Goal: Task Accomplishment & Management: Manage account settings

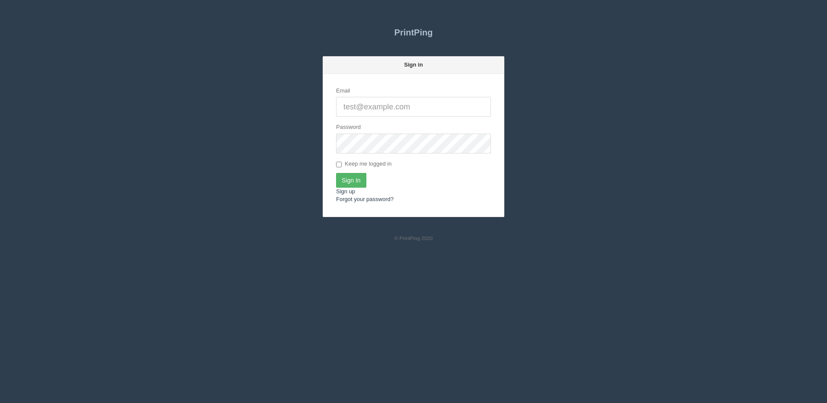
type input "[PERSON_NAME][EMAIL_ADDRESS][DOMAIN_NAME]"
click at [349, 183] on input "Sign In" at bounding box center [351, 180] width 30 height 15
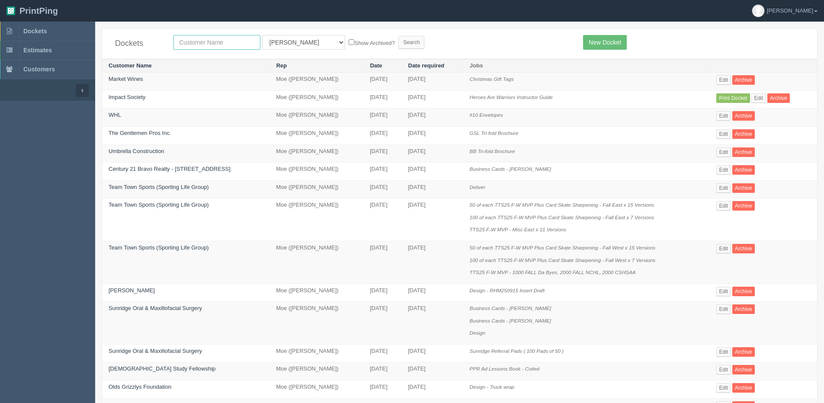
click at [221, 38] on input "text" at bounding box center [216, 42] width 87 height 15
type input "edge"
click at [398, 36] on input "Search" at bounding box center [411, 42] width 26 height 13
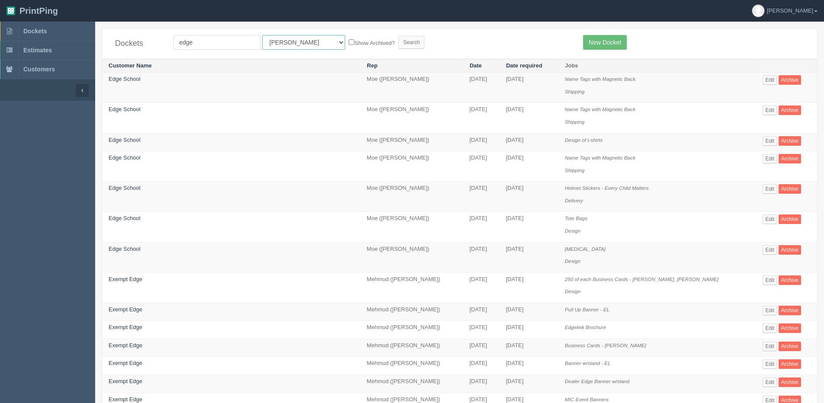
click at [282, 46] on select "All Users Ali Ali Test 1 Aly Amy Ankit Arif Brandon Dan France Greg Jim Mark Ma…" at bounding box center [303, 42] width 83 height 15
select select "1"
click at [262, 35] on select "All Users Ali Ali Test 1 Aly Amy Ankit Arif Brandon Dan France Greg Jim Mark Ma…" at bounding box center [303, 42] width 83 height 15
click at [349, 43] on label "Show Archived?" at bounding box center [372, 43] width 46 height 10
click at [349, 43] on input "Show Archived?" at bounding box center [352, 42] width 6 height 6
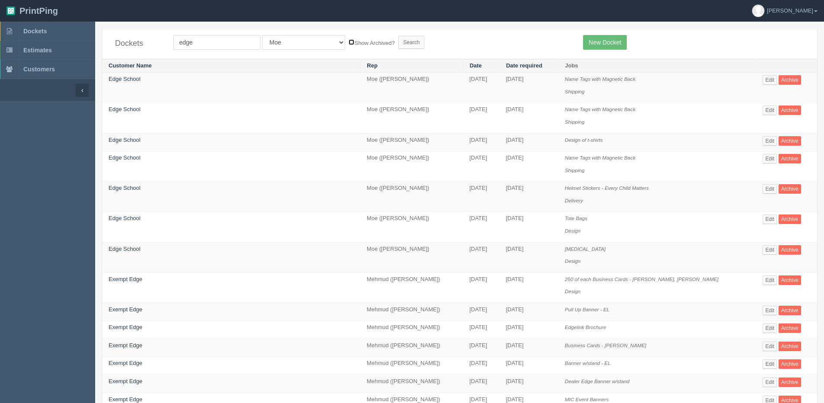
checkbox input "true"
click at [398, 42] on input "Search" at bounding box center [411, 42] width 26 height 13
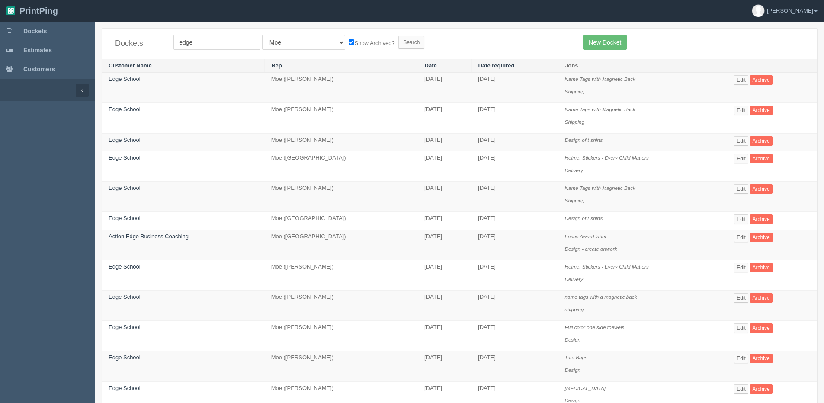
click at [195, 33] on div "Dockets edge All Users Ali Ali Test 1 Aly Amy Ankit Arif Brandon Dan France Gre…" at bounding box center [459, 44] width 715 height 30
click at [278, 45] on select "All Users Ali Ali Test 1 Aly Amy Ankit Arif Brandon Dan France Greg Jim Mark Ma…" at bounding box center [303, 42] width 83 height 15
click at [215, 45] on input "edge" at bounding box center [216, 42] width 87 height 15
type input "edge school"
click at [398, 40] on input "Search" at bounding box center [411, 42] width 26 height 13
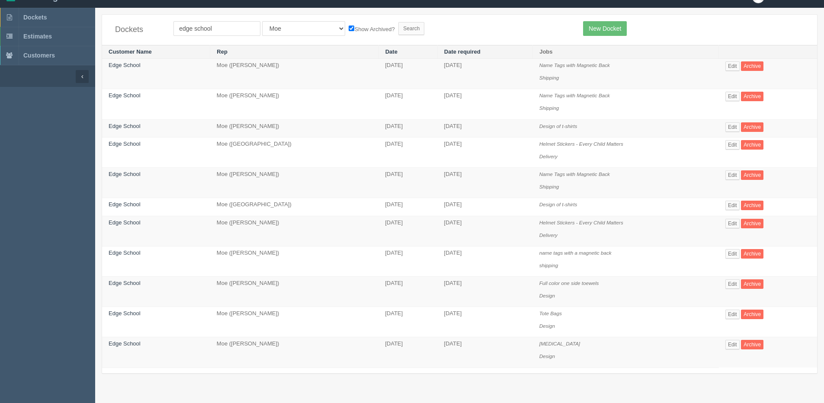
scroll to position [22, 0]
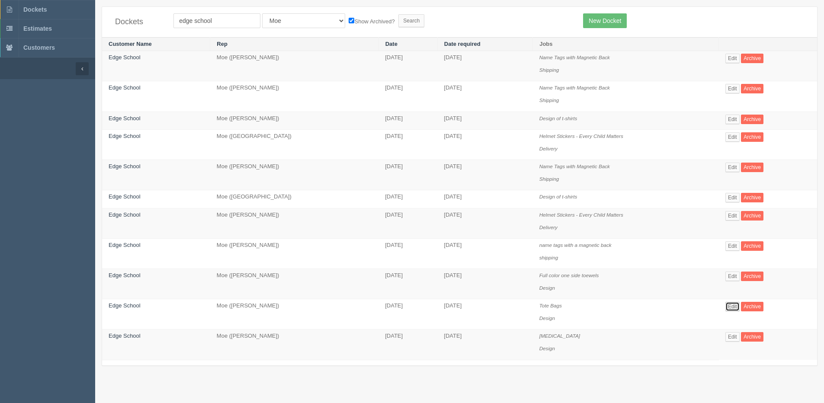
click at [735, 302] on link "Edit" at bounding box center [732, 307] width 14 height 10
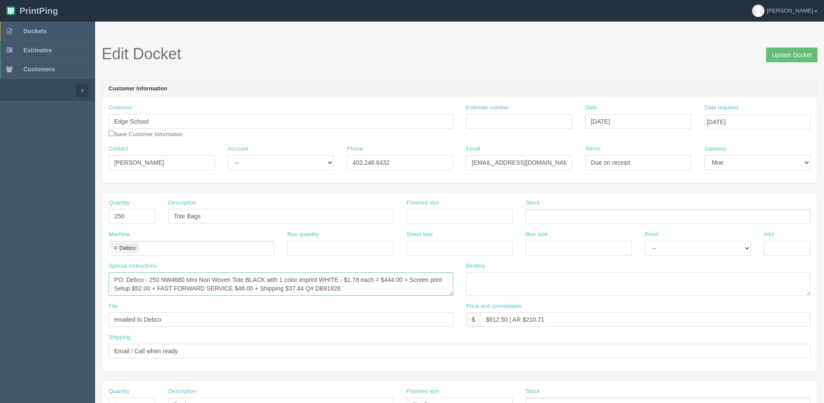
drag, startPoint x: 164, startPoint y: 276, endPoint x: 185, endPoint y: 278, distance: 20.5
click at [187, 278] on textarea "PO: Debco - 250 NW4680 Mini Non Woven Tote BLACK with 1 color imprint WHITE - $…" at bounding box center [281, 283] width 345 height 23
click at [169, 279] on textarea "PO: Debco - 250 NW4680 Mini Non Woven Tote BLACK with 1 color imprint WHITE - $…" at bounding box center [281, 283] width 345 height 23
drag, startPoint x: 162, startPoint y: 278, endPoint x: 183, endPoint y: 278, distance: 20.8
click at [183, 278] on textarea "PO: Debco - 250 NW4680 Mini Non Woven Tote BLACK with 1 color imprint WHITE - $…" at bounding box center [281, 283] width 345 height 23
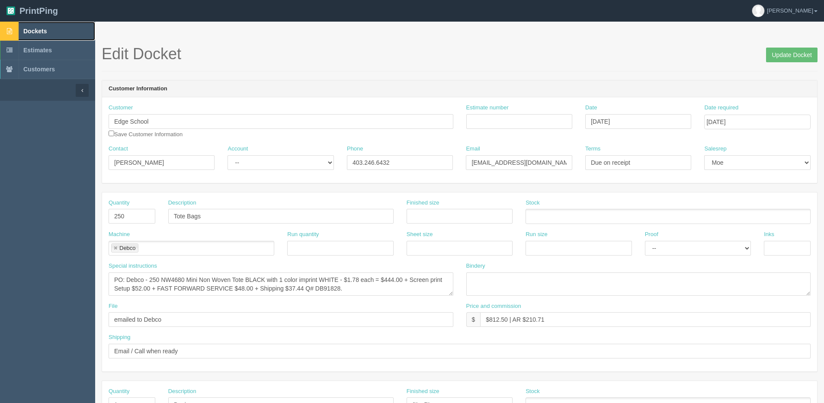
click at [45, 32] on span "Dockets" at bounding box center [34, 31] width 23 height 7
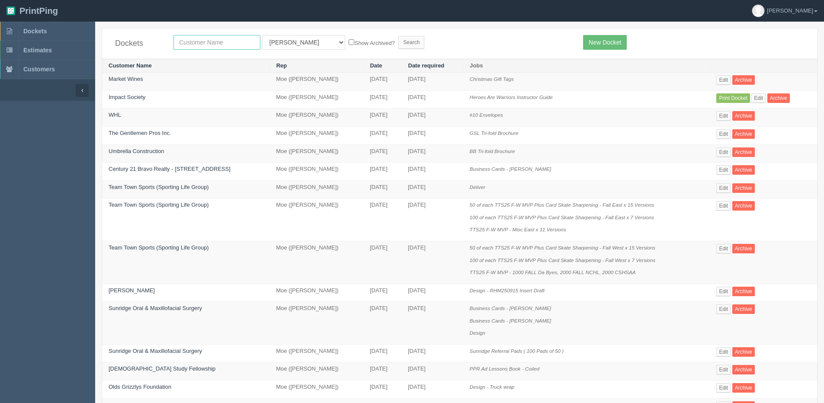
click at [196, 46] on input "text" at bounding box center [216, 42] width 87 height 15
type input "acure"
click at [398, 36] on input "Search" at bounding box center [411, 42] width 26 height 13
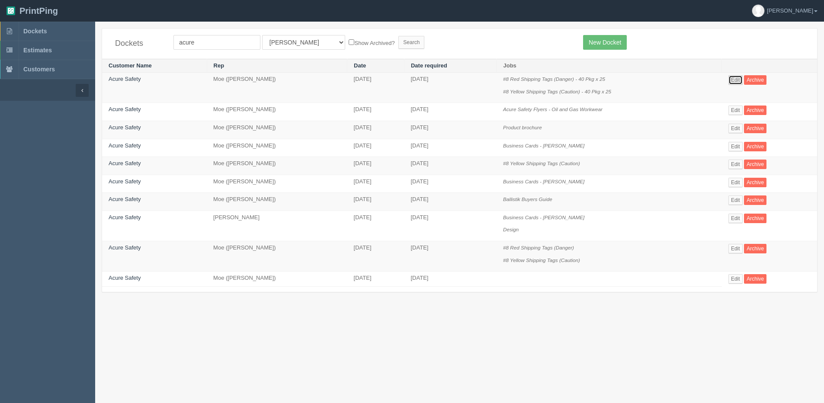
click at [735, 81] on link "Edit" at bounding box center [735, 80] width 14 height 10
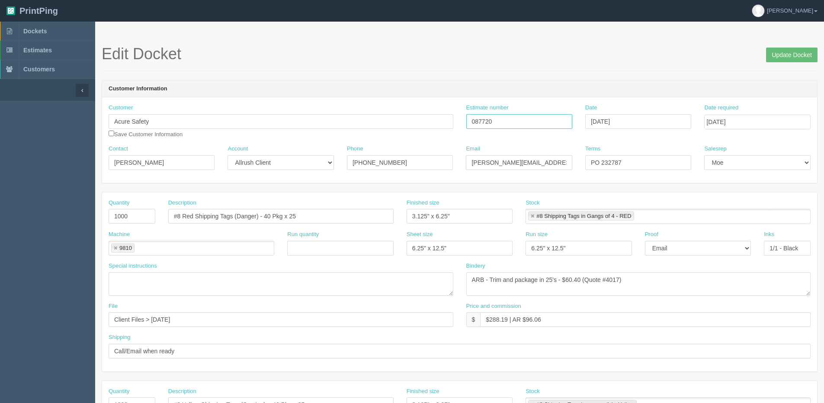
drag, startPoint x: 493, startPoint y: 121, endPoint x: 367, endPoint y: 129, distance: 126.5
click at [367, 129] on div "Customer Acure Safety Save Customer Information Estimate number 087720 Date Aug…" at bounding box center [459, 124] width 715 height 41
drag, startPoint x: 46, startPoint y: 35, endPoint x: 42, endPoint y: 33, distance: 4.5
click at [46, 35] on link "Dockets" at bounding box center [47, 31] width 95 height 19
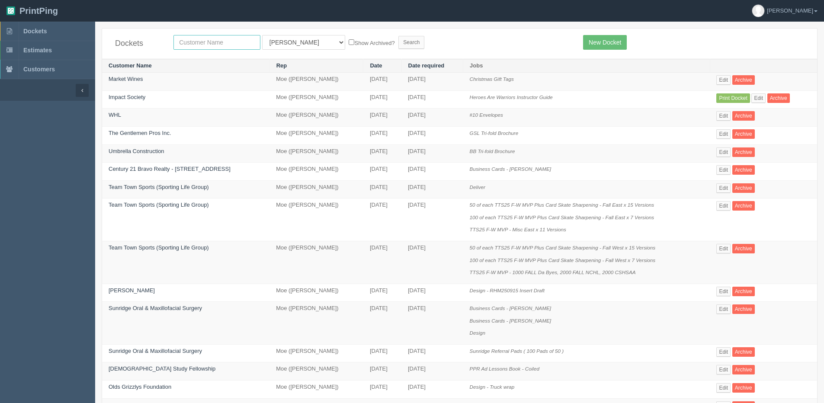
drag, startPoint x: 202, startPoint y: 47, endPoint x: 191, endPoint y: 46, distance: 11.3
click at [202, 47] on input "text" at bounding box center [216, 42] width 87 height 15
type input "impact society"
click at [398, 36] on input "Search" at bounding box center [411, 42] width 26 height 13
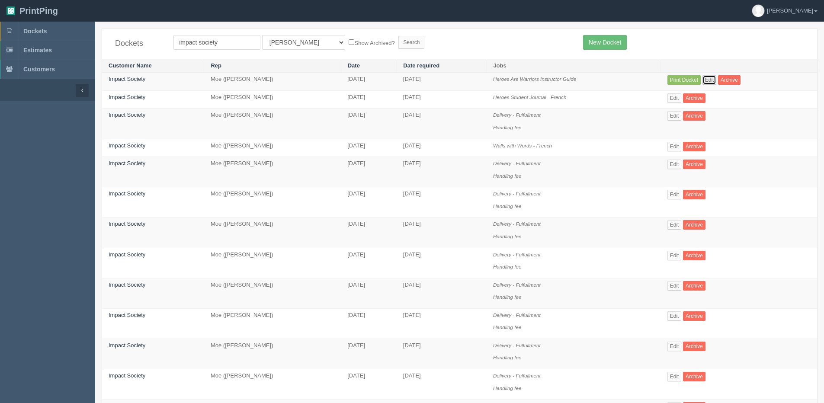
click at [714, 79] on link "Edit" at bounding box center [709, 80] width 14 height 10
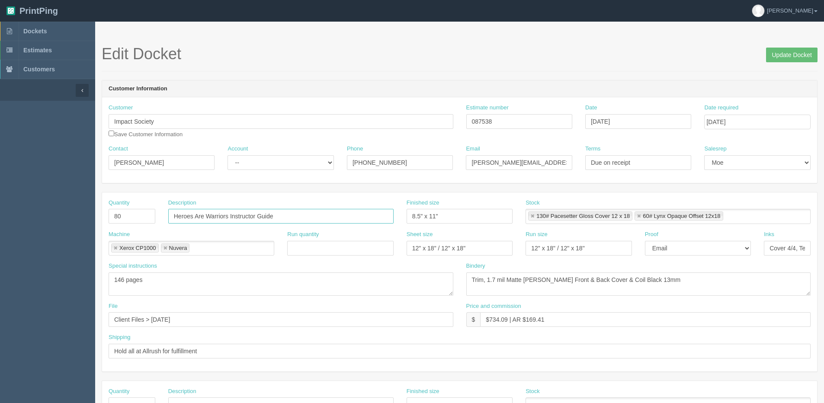
click at [288, 216] on input "Heroes Are Warriors Instructor Guide" at bounding box center [280, 216] width 225 height 15
click at [649, 121] on input "September 19, 2025" at bounding box center [638, 121] width 106 height 15
click at [602, 205] on td "22" at bounding box center [605, 204] width 13 height 13
type input "[DATE]"
click at [754, 123] on input "[DATE]" at bounding box center [757, 122] width 106 height 15
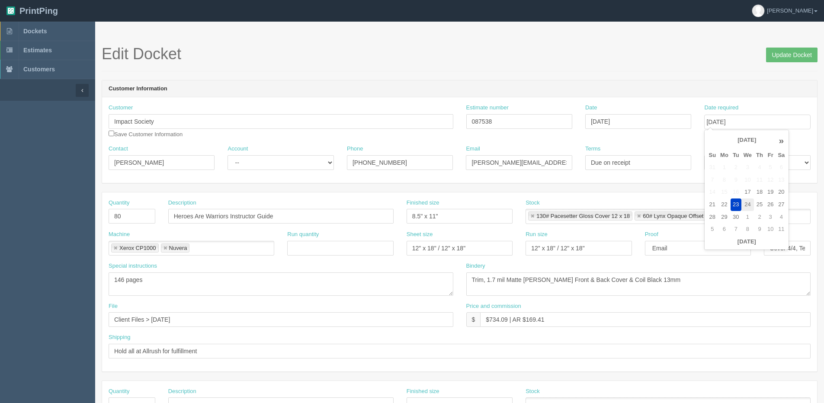
drag, startPoint x: 750, startPoint y: 206, endPoint x: 240, endPoint y: 206, distance: 510.7
click at [747, 206] on td "24" at bounding box center [747, 204] width 13 height 13
type input "[DATE]"
drag, startPoint x: 128, startPoint y: 214, endPoint x: -19, endPoint y: 221, distance: 146.8
click at [0, 221] on html "PrintPing [PERSON_NAME] Edit account ( [PERSON_NAME][EMAIL_ADDRESS][DOMAIN_NAME…" at bounding box center [412, 392] width 824 height 785
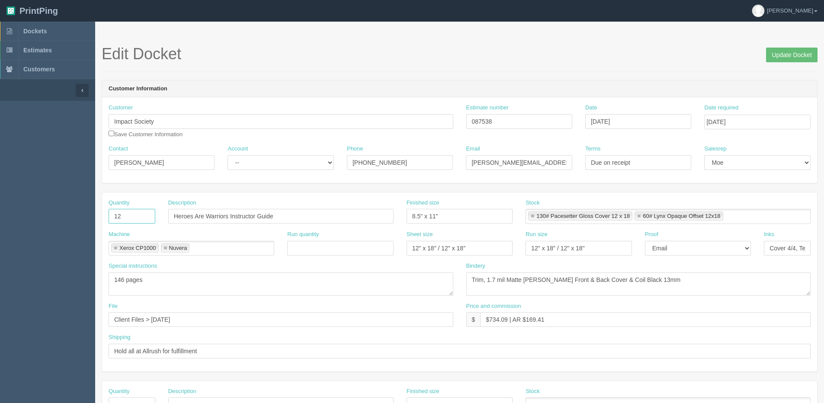
type input "12"
click at [195, 217] on input "Heroes Are Warriors Instructor Guide" at bounding box center [280, 216] width 225 height 15
type input "Heroes Instructor Guide - French"
drag, startPoint x: 125, startPoint y: 283, endPoint x: 0, endPoint y: 281, distance: 125.0
click at [0, 281] on html "PrintPing Dan Edit account ( dan@allrush.ca ) Logout Dockets Estimates Customers" at bounding box center [412, 392] width 824 height 785
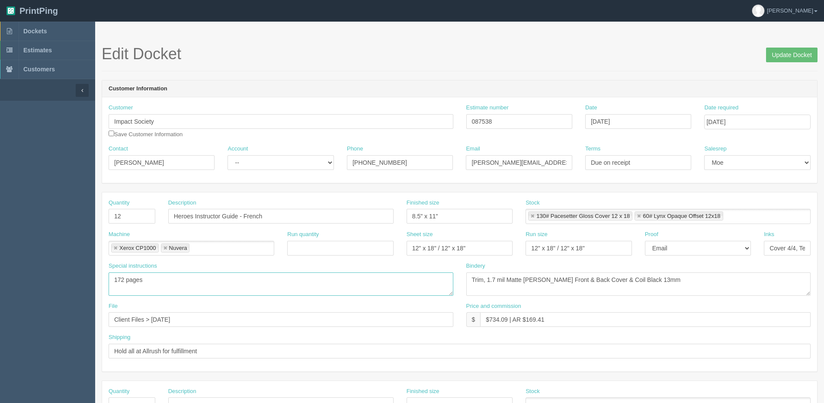
type textarea "172 pages"
click at [640, 216] on link at bounding box center [638, 217] width 5 height 6
type input "130# Pacesetter Gloss Cover 12 x 18"
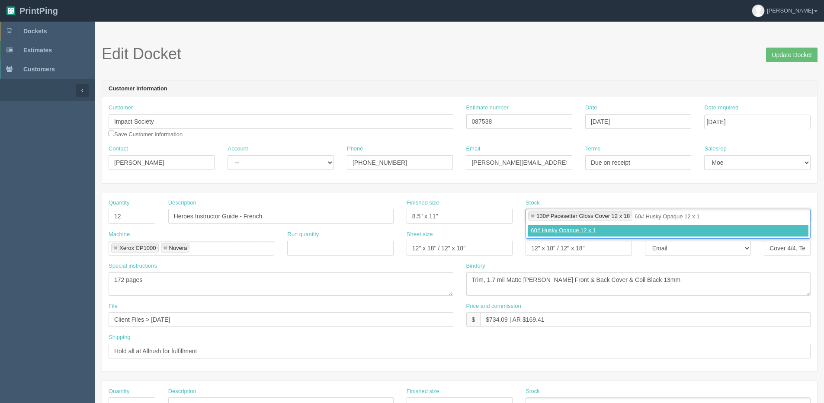
type input "60# Husky Opaque 12 x 18"
type input "130# Pacesetter Gloss Cover 12 x 18,60# Husky Opaque 12 x 18"
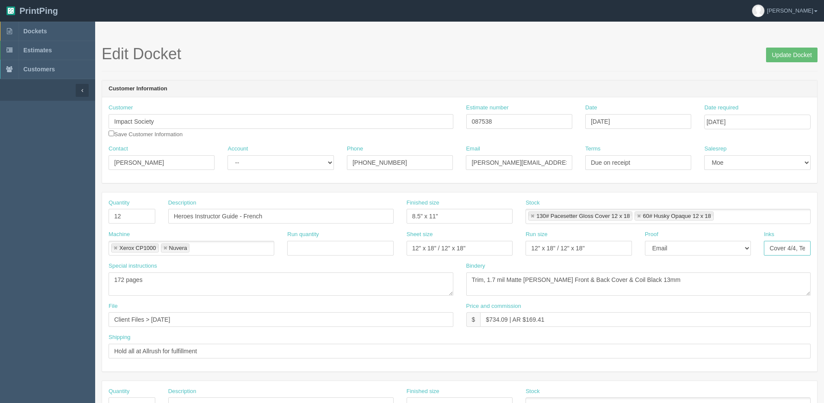
click at [787, 254] on input "Cover 4/4, Text 1/1" at bounding box center [787, 248] width 47 height 15
drag, startPoint x: 475, startPoint y: 247, endPoint x: -87, endPoint y: 262, distance: 562.3
click at [0, 262] on html "PrintPing Dan Edit account ( dan@allrush.ca ) Logout Dockets Estimates Customers" at bounding box center [412, 392] width 824 height 785
type input "12" x 18""
drag, startPoint x: 515, startPoint y: 254, endPoint x: 381, endPoint y: 258, distance: 135.0
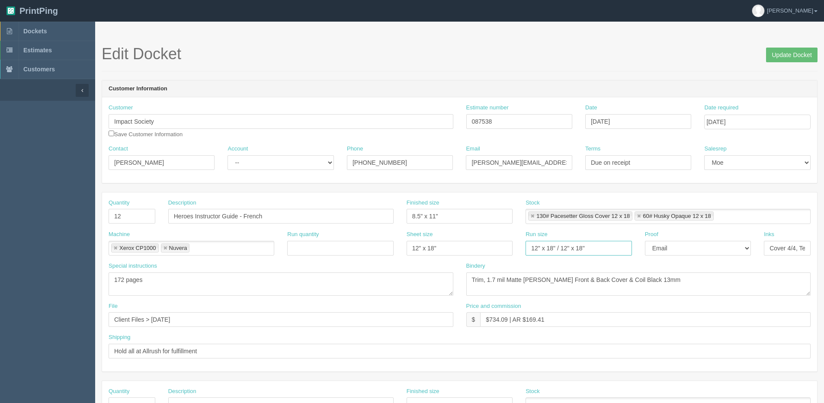
click at [381, 258] on div "Machine Xerox CP1000 Nuvera Xerox CP1000,Nuvera Run quantity Sheet size 12" x 1…" at bounding box center [459, 246] width 715 height 32
type input "12" x 18""
drag, startPoint x: 628, startPoint y: 281, endPoint x: 736, endPoint y: 246, distance: 113.1
click at [717, 259] on div "Quantity 12 Description Heroes Instructor Guide - French Finished size 8.5" x 1…" at bounding box center [459, 281] width 715 height 179
type textarea "Trim, 1.7 mil Matte Lam Front & Back Cover & Coil Black"
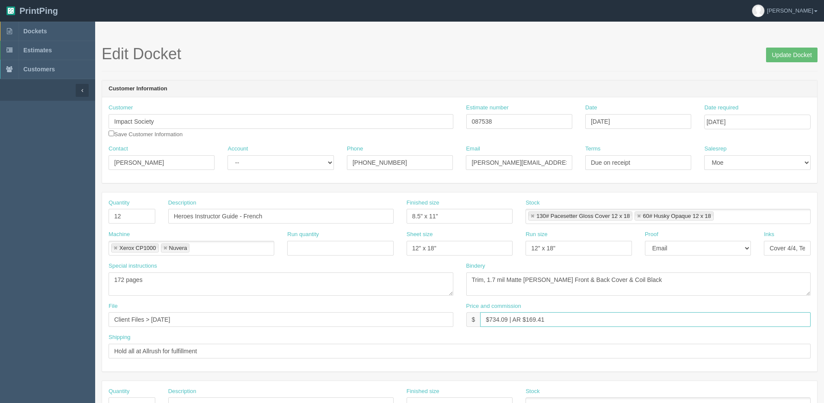
drag, startPoint x: 489, startPoint y: 318, endPoint x: 507, endPoint y: 318, distance: 18.6
click at [507, 318] on input "$734.09 | AR $169.41" at bounding box center [645, 319] width 330 height 15
drag, startPoint x: 526, startPoint y: 322, endPoint x: 583, endPoint y: 311, distance: 57.6
click at [583, 311] on div "Price and commission $ $279.00 | AR $169.41" at bounding box center [638, 314] width 345 height 25
type input "$279.00 | AR $64.39"
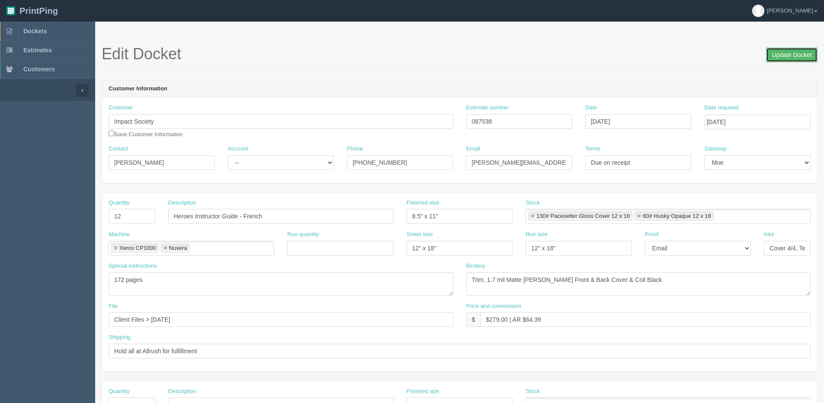
drag, startPoint x: 782, startPoint y: 52, endPoint x: 777, endPoint y: 49, distance: 5.4
click at [782, 52] on input "Update Docket" at bounding box center [791, 55] width 51 height 15
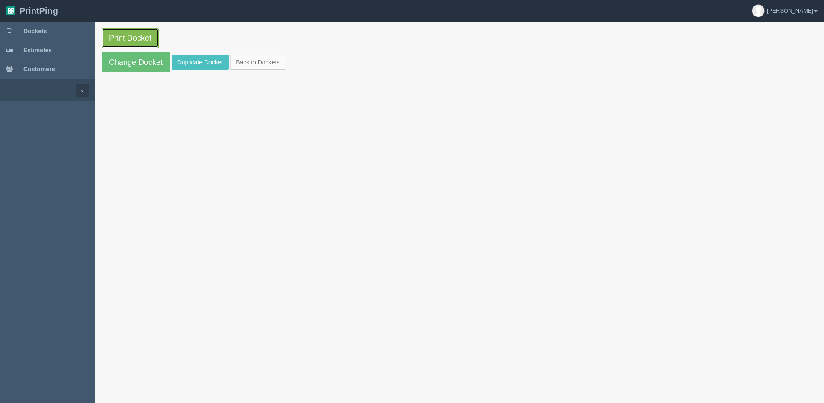
click at [133, 38] on link "Print Docket" at bounding box center [130, 38] width 57 height 20
click at [269, 60] on link "Back to Dockets" at bounding box center [257, 62] width 55 height 15
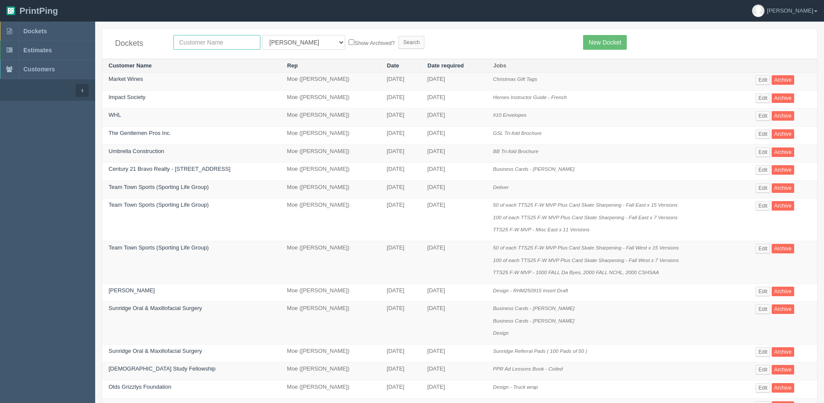
click at [200, 46] on input "text" at bounding box center [216, 42] width 87 height 15
type input "impact"
click at [398, 36] on input "Search" at bounding box center [411, 42] width 26 height 13
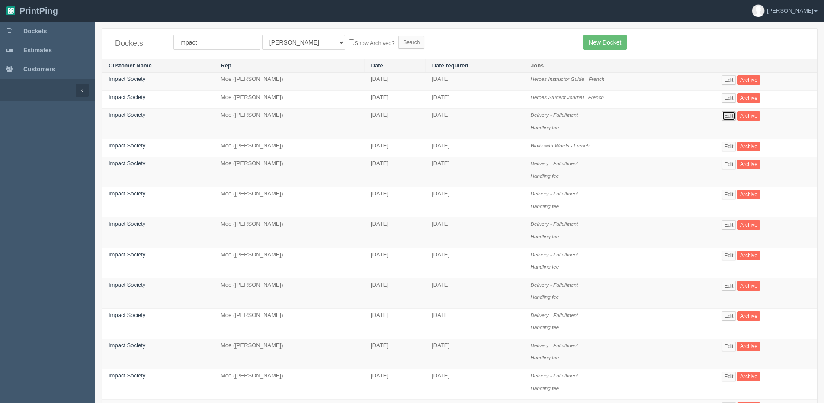
click at [736, 115] on link "Edit" at bounding box center [729, 116] width 14 height 10
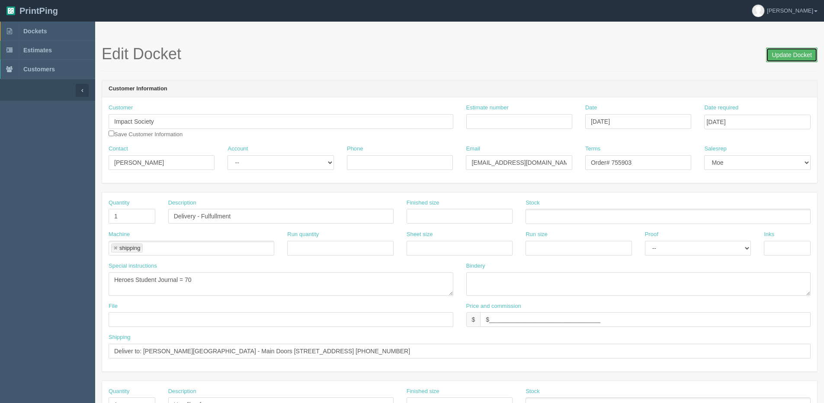
click at [787, 51] on input "Update Docket" at bounding box center [791, 55] width 51 height 15
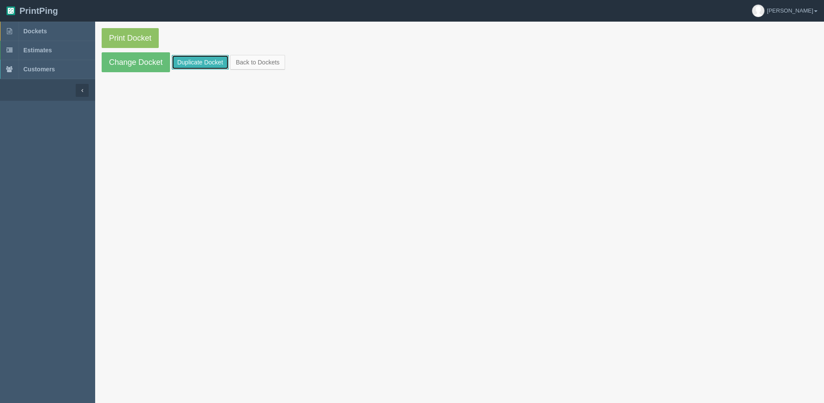
click at [191, 64] on link "Duplicate Docket" at bounding box center [200, 62] width 57 height 15
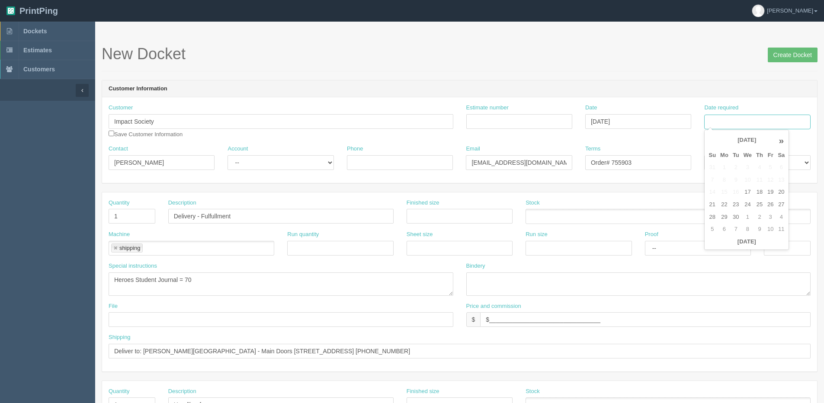
click at [765, 127] on input "Date required" at bounding box center [757, 122] width 106 height 15
click at [745, 246] on th "Today" at bounding box center [746, 242] width 80 height 13
click at [758, 204] on td "25" at bounding box center [759, 204] width 11 height 13
type input "September 25, 2025"
click at [198, 281] on textarea "Heroes Student Journal = 70" at bounding box center [281, 283] width 345 height 23
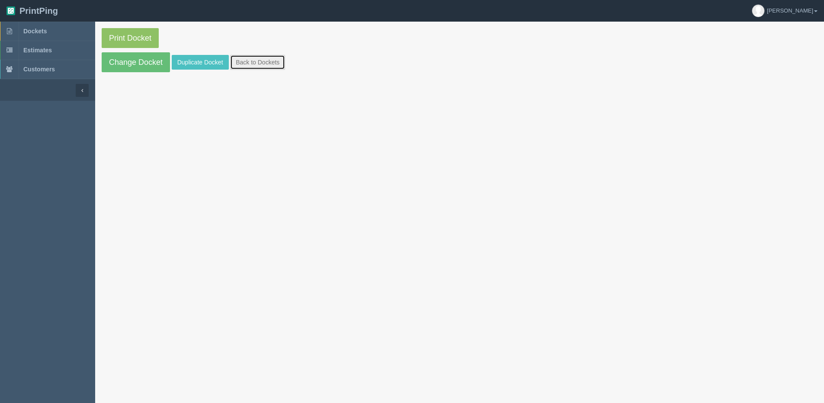
click at [260, 58] on link "Back to Dockets" at bounding box center [257, 62] width 55 height 15
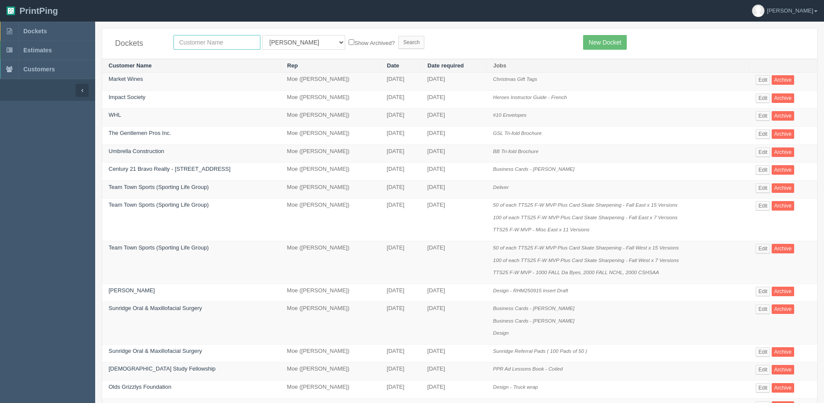
click at [226, 48] on input "text" at bounding box center [216, 42] width 87 height 15
type input "impac"
click at [398, 36] on input "Search" at bounding box center [411, 42] width 26 height 13
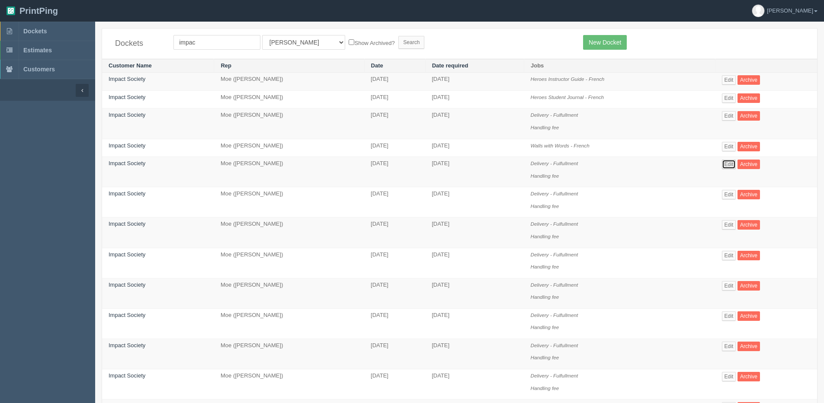
click at [730, 161] on link "Edit" at bounding box center [729, 165] width 14 height 10
click at [731, 226] on link "Edit" at bounding box center [729, 225] width 14 height 10
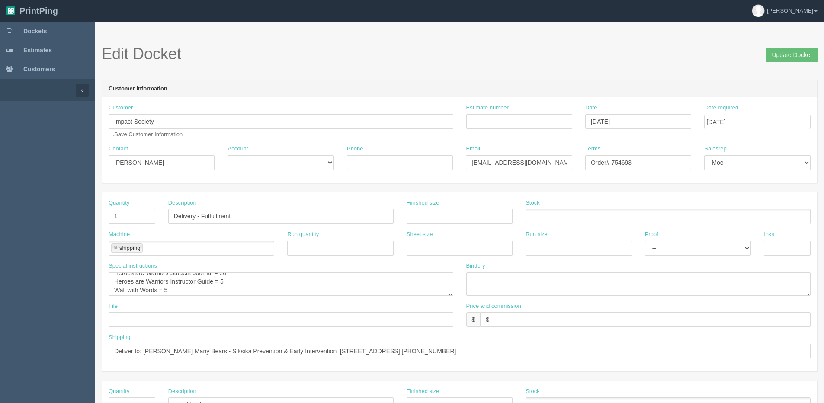
scroll to position [9, 0]
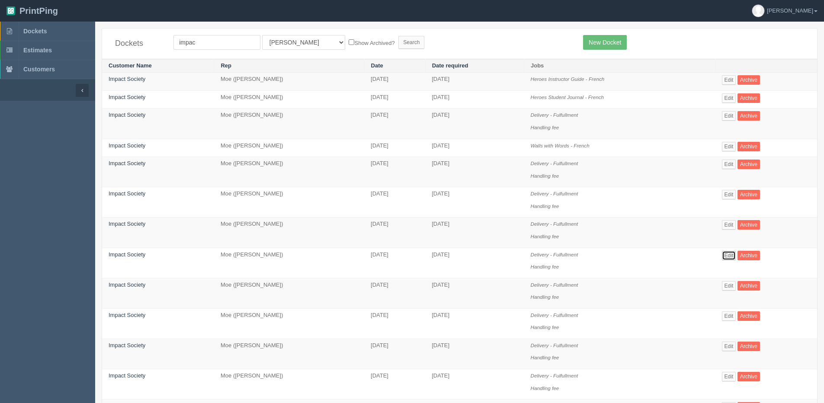
click at [729, 254] on link "Edit" at bounding box center [729, 256] width 14 height 10
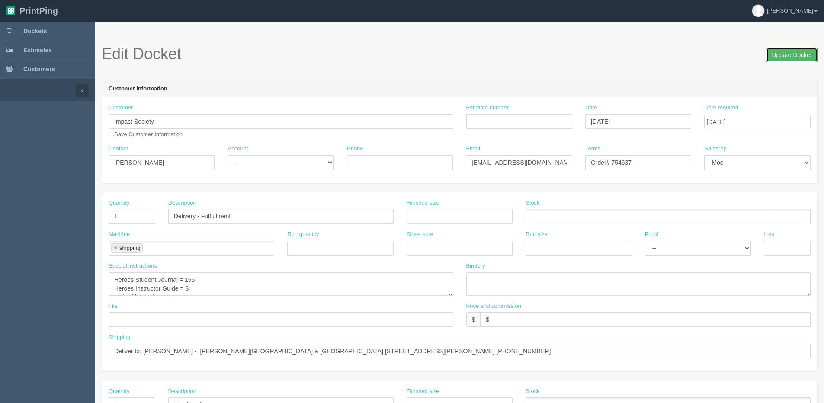
drag, startPoint x: 788, startPoint y: 53, endPoint x: 725, endPoint y: 54, distance: 63.1
click at [786, 53] on input "Update Docket" at bounding box center [791, 55] width 51 height 15
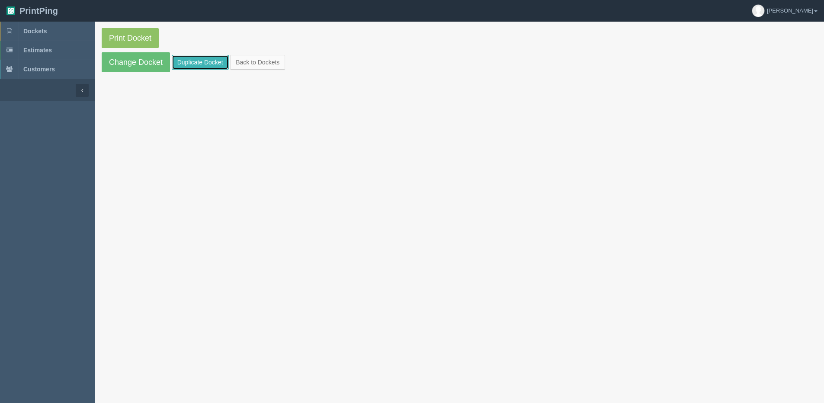
click at [185, 58] on link "Duplicate Docket" at bounding box center [200, 62] width 57 height 15
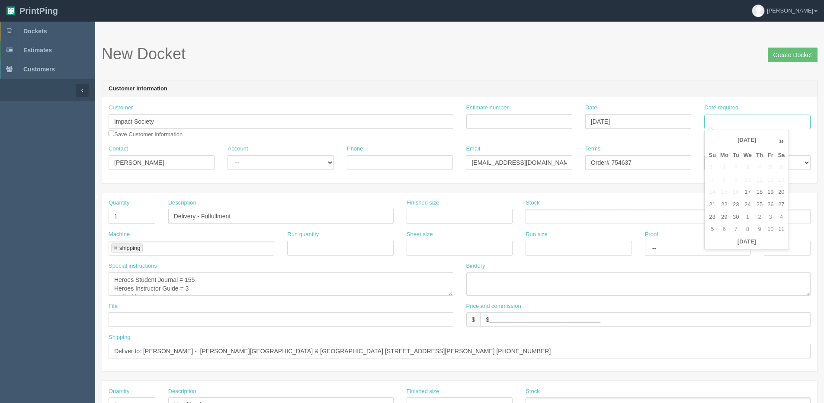
click at [730, 125] on input "Date required" at bounding box center [757, 122] width 106 height 15
click at [731, 248] on th "[DATE]" at bounding box center [746, 242] width 80 height 13
click at [757, 206] on td "25" at bounding box center [759, 204] width 11 height 13
type input "September 25, 2025"
drag, startPoint x: -26, startPoint y: 162, endPoint x: 0, endPoint y: 165, distance: 26.6
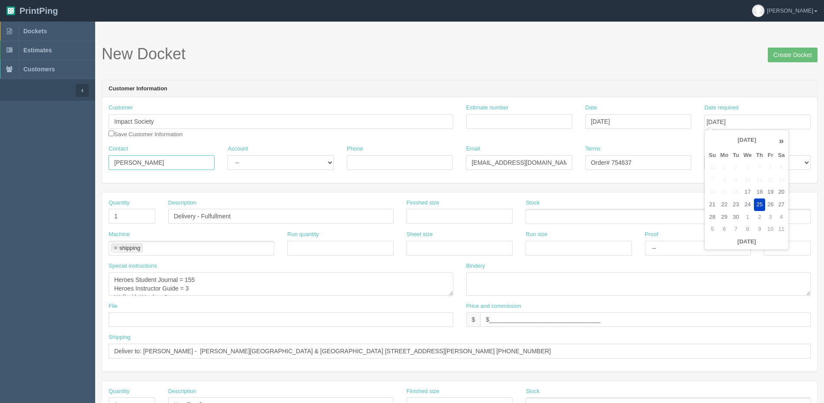
click at [0, 162] on html "PrintPing Dan Edit account ( dan@allrush.ca ) Logout Dockets Estimates Customers" at bounding box center [412, 392] width 824 height 785
paste input "[PERSON_NAME]"
type input "[PERSON_NAME]"
click at [282, 168] on select "-- Existing Client Allrush Client Rep Client" at bounding box center [280, 162] width 106 height 15
select select "Allrush Client"
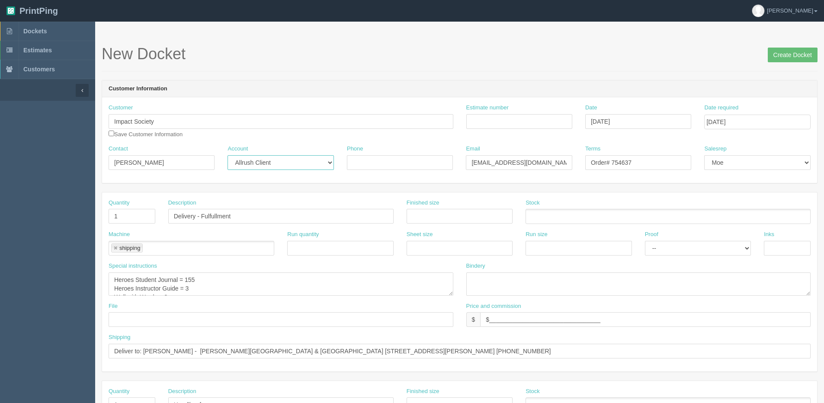
click at [227, 155] on select "-- Existing Client Allrush Client Rep Client" at bounding box center [280, 162] width 106 height 15
drag, startPoint x: 472, startPoint y: 163, endPoint x: 828, endPoint y: 157, distance: 355.9
click at [823, 157] on html "PrintPing Dan Edit account ( dan@allrush.ca ) Logout Dockets Estimates Customers" at bounding box center [412, 392] width 824 height 785
type input "[PERSON_NAME][EMAIL_ADDRESS][DOMAIN_NAME]"
type input "4039682721"
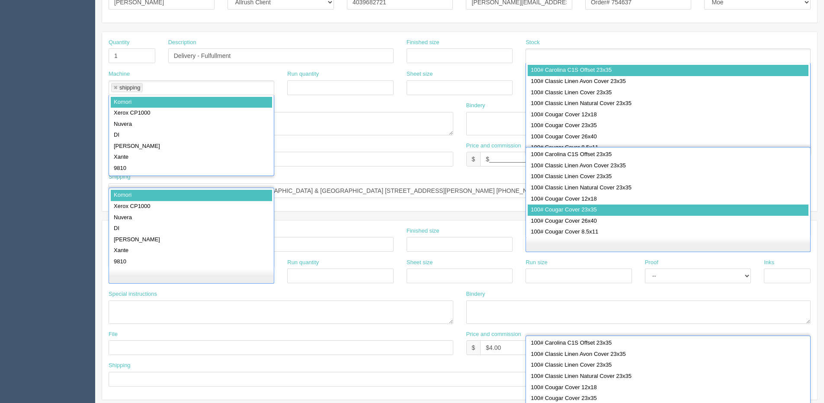
scroll to position [19, 0]
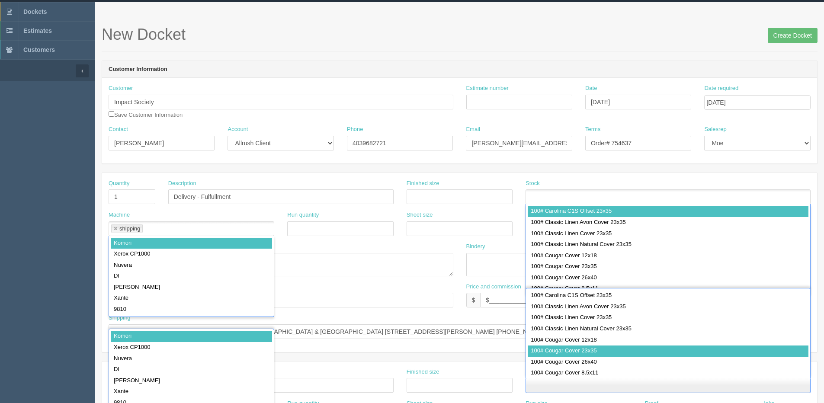
drag, startPoint x: 488, startPoint y: 170, endPoint x: 486, endPoint y: 176, distance: 6.6
click at [488, 173] on form "New Docket Create Docket Customer Information Customer Impact Society Save Cust…" at bounding box center [460, 389] width 716 height 727
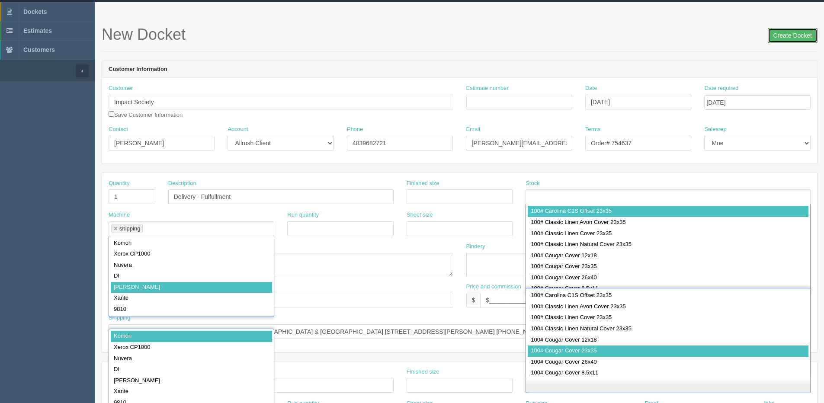
drag, startPoint x: 791, startPoint y: 40, endPoint x: 473, endPoint y: 79, distance: 320.6
click at [776, 44] on div "New Docket Create Docket" at bounding box center [460, 39] width 716 height 26
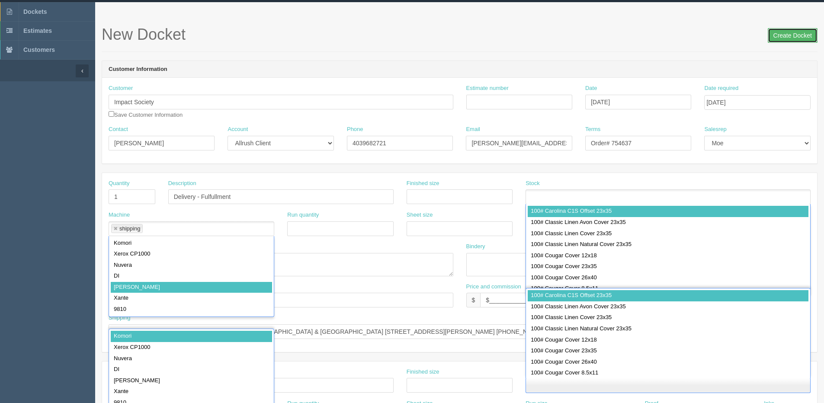
click at [784, 35] on input "Create Docket" at bounding box center [793, 35] width 50 height 15
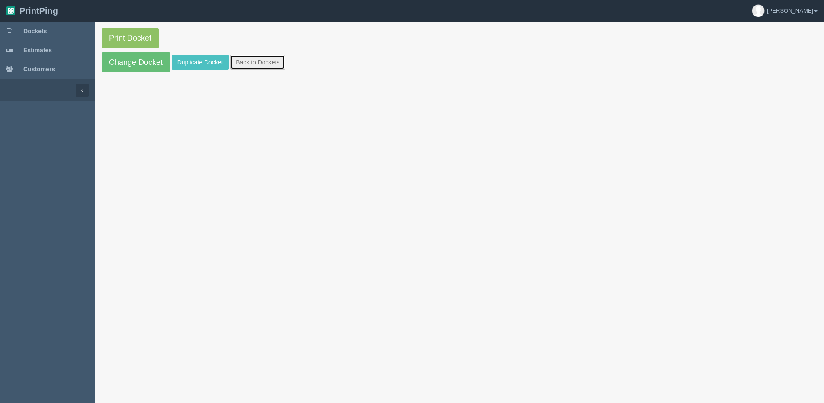
click at [276, 64] on link "Back to Dockets" at bounding box center [257, 62] width 55 height 15
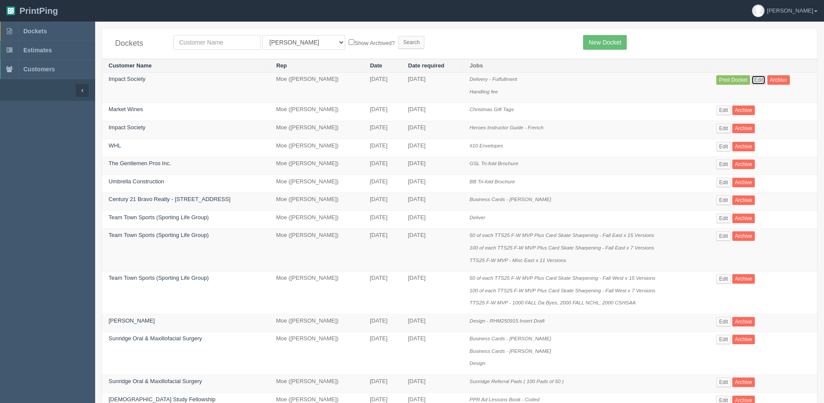
click at [754, 80] on link "Edit" at bounding box center [758, 80] width 14 height 10
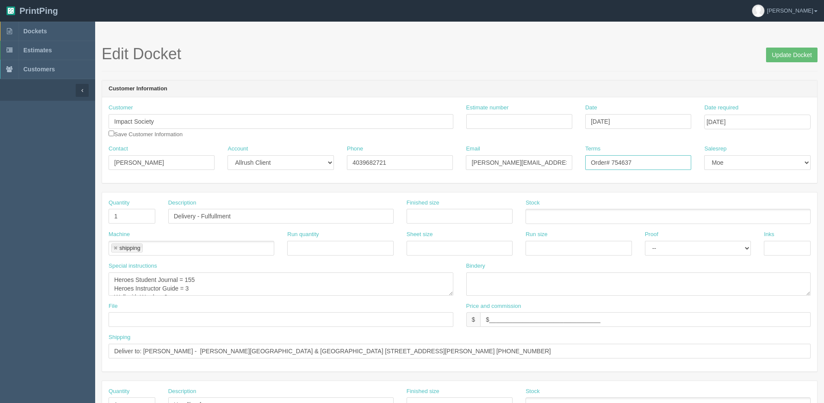
drag, startPoint x: 633, startPoint y: 170, endPoint x: 549, endPoint y: 175, distance: 84.0
click at [549, 175] on div "Contact Collette Toth Account -- Existing Client Allrush Client Rep Client Phon…" at bounding box center [459, 161] width 715 height 32
type input "Net 30"
drag, startPoint x: 186, startPoint y: 281, endPoint x: 208, endPoint y: 280, distance: 21.2
click at [207, 280] on textarea "Heroes Student Journal = 155 Heroes Instructor Guide = 3 Wall with Words = 3" at bounding box center [281, 283] width 345 height 23
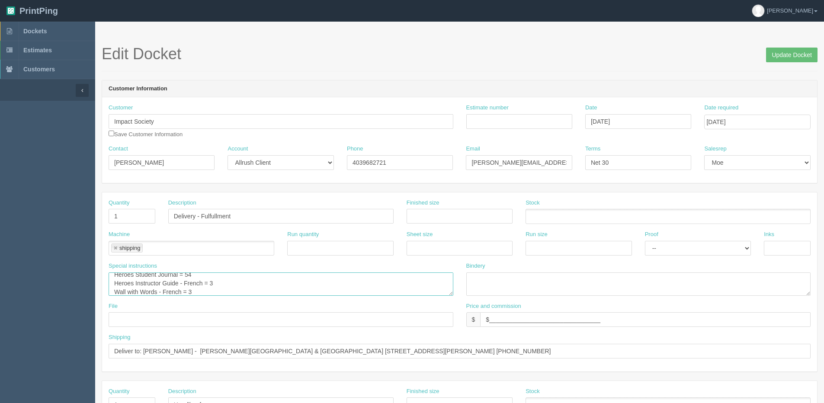
scroll to position [3, 0]
type textarea "Heroes Student Journal - French = 54 Heroes Instructor Guide - French = 3 Wall …"
drag, startPoint x: 142, startPoint y: 352, endPoint x: 670, endPoint y: 357, distance: 528.4
click at [670, 357] on input "Deliver to: Erin Wallace - Harry Collinge High School & Summitview Middle Schoo…" at bounding box center [460, 351] width 702 height 15
paste input "Chantal Haché 1137 route 275 Saint-Arthur, NB E3N 5S6"
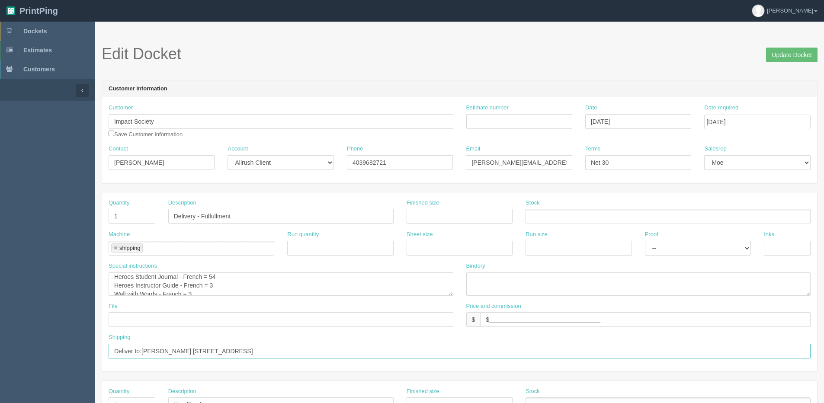
click at [142, 349] on input "Deliver to:Chantal Haché 1137 route 275 Saint-Arthur, NB E3N 5S6" at bounding box center [460, 351] width 702 height 15
type input "Deliver to: [PERSON_NAME] [STREET_ADDRESS]"
click at [781, 54] on input "Update Docket" at bounding box center [791, 55] width 51 height 15
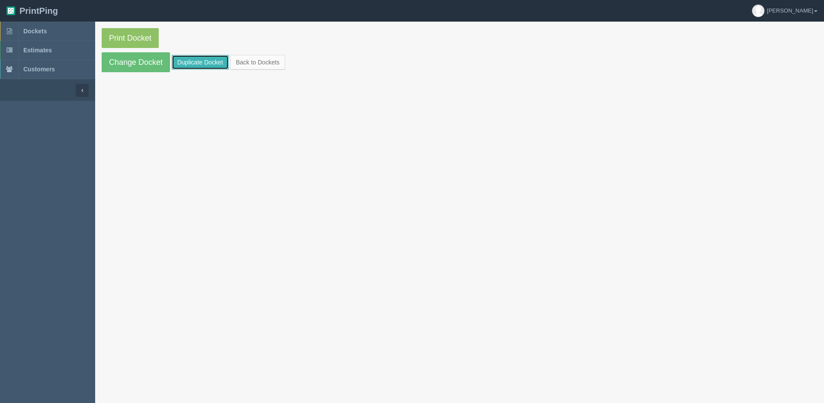
click at [198, 61] on link "Duplicate Docket" at bounding box center [200, 62] width 57 height 15
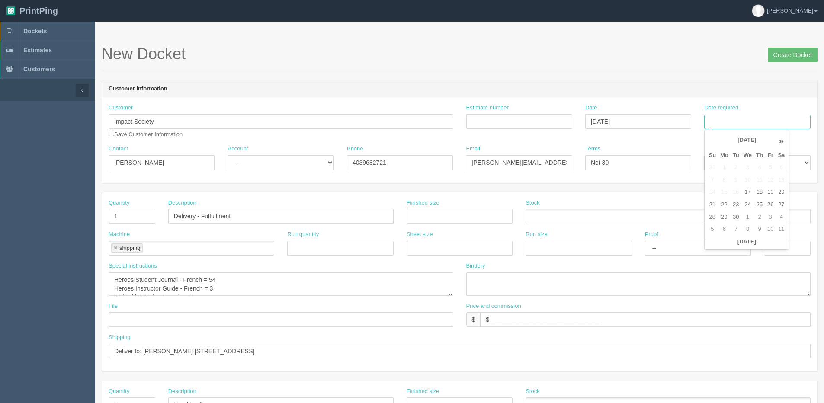
click at [749, 117] on input "Date required" at bounding box center [757, 122] width 106 height 15
click at [734, 246] on th "[DATE]" at bounding box center [746, 242] width 80 height 13
type input "[DATE]"
drag, startPoint x: 756, startPoint y: 205, endPoint x: 624, endPoint y: 213, distance: 132.5
click at [748, 209] on tr "21 22 23 24 25 26 27" at bounding box center [746, 204] width 80 height 13
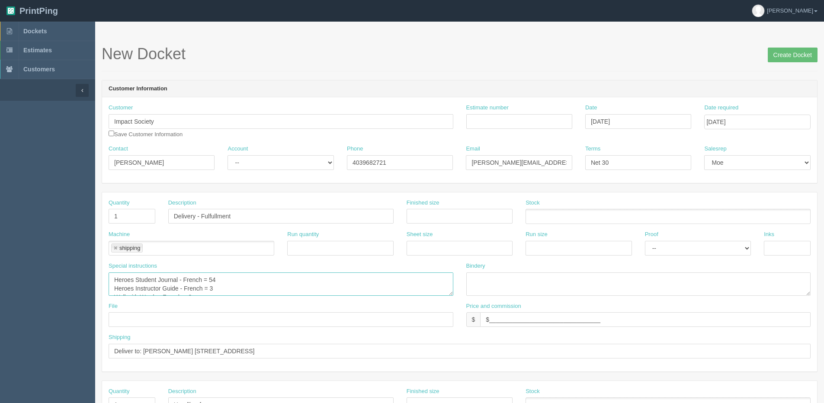
drag, startPoint x: 208, startPoint y: 279, endPoint x: 223, endPoint y: 282, distance: 15.1
click at [223, 282] on textarea "Heroes Student Journal - French = 54 Heroes Instructor Guide - French = 3 Wall …" at bounding box center [281, 283] width 345 height 23
type textarea "Heroes Student Journal - French = 21 Heroes Instructor Guide - French = 3 Wall …"
click at [145, 351] on input "Deliver to: [PERSON_NAME] [STREET_ADDRESS]" at bounding box center [460, 351] width 702 height 15
drag, startPoint x: 144, startPoint y: 350, endPoint x: 442, endPoint y: 351, distance: 297.5
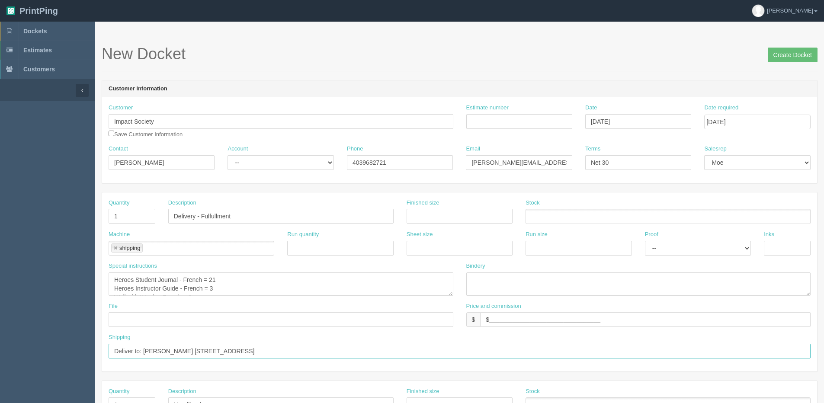
click at [442, 351] on input "Deliver to: [PERSON_NAME] [STREET_ADDRESS]" at bounding box center [460, 351] width 702 height 15
paste input "[PERSON_NAME] [STREET_ADDRESS]"
click at [179, 348] on input "Deliver to: [PERSON_NAME] [STREET_ADDRESS]" at bounding box center [460, 351] width 702 height 15
type input "Deliver to: [PERSON_NAME] - [STREET_ADDRESS]"
click at [804, 63] on div "New Docket Create Docket" at bounding box center [460, 58] width 716 height 26
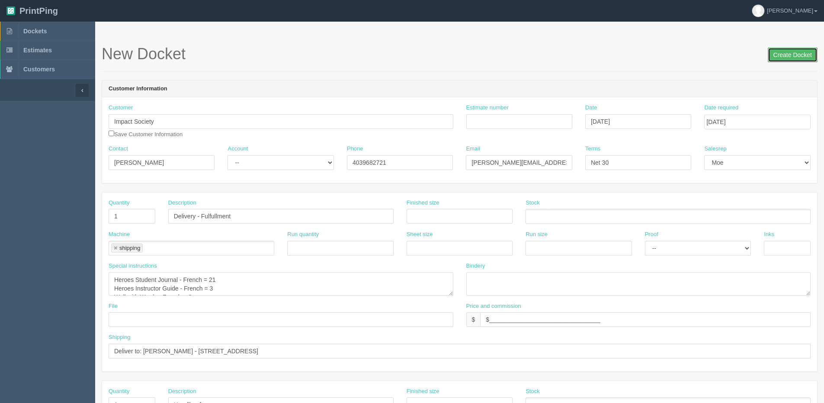
click at [797, 58] on input "Create Docket" at bounding box center [793, 55] width 50 height 15
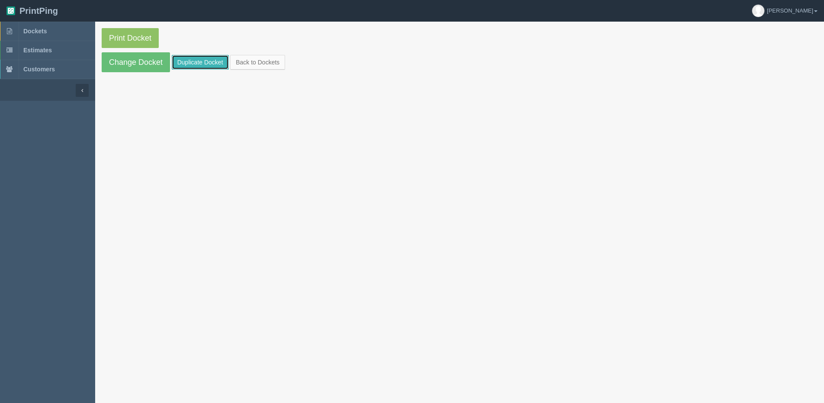
click at [185, 66] on link "Duplicate Docket" at bounding box center [200, 62] width 57 height 15
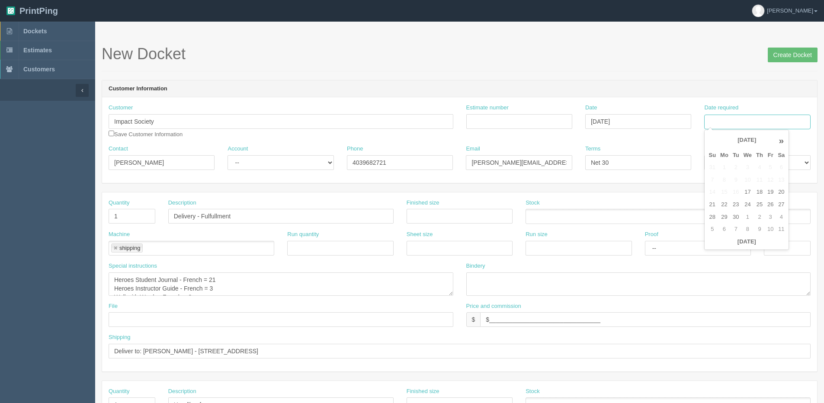
click at [752, 126] on input "Date required" at bounding box center [757, 122] width 106 height 15
click at [720, 247] on th "[DATE]" at bounding box center [746, 242] width 80 height 13
type input "[DATE]"
drag, startPoint x: 755, startPoint y: 205, endPoint x: 749, endPoint y: 208, distance: 7.0
click at [753, 208] on tr "21 22 23 24 25 26 27" at bounding box center [746, 204] width 80 height 13
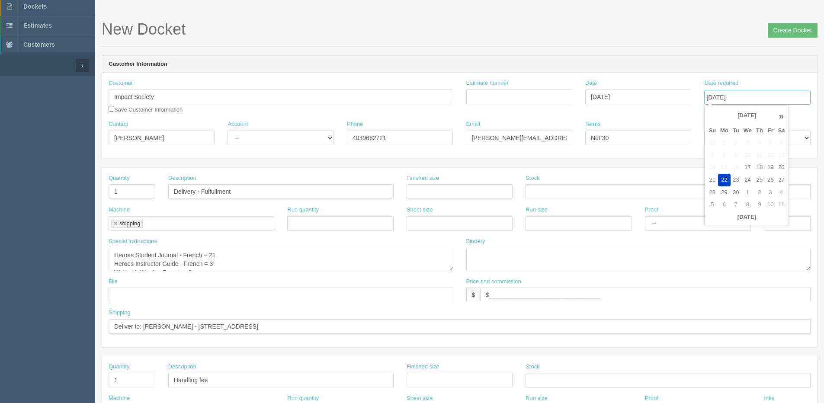
scroll to position [43, 0]
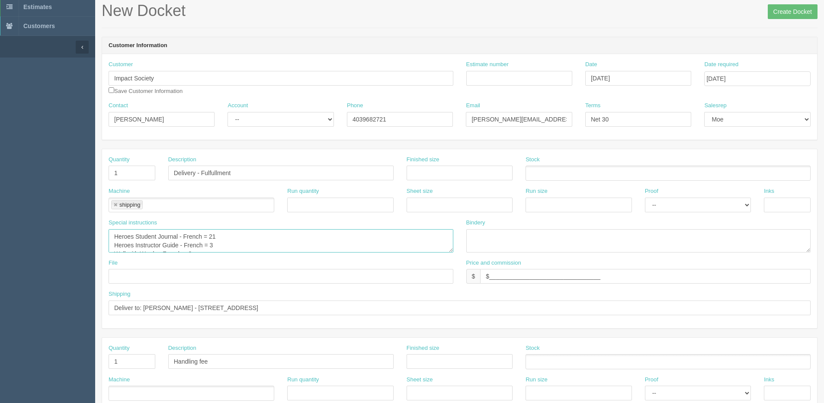
drag, startPoint x: 114, startPoint y: 235, endPoint x: 277, endPoint y: 235, distance: 162.6
click at [277, 235] on textarea "Heroes Student Journal - French = 21 Heroes Instructor Guide - French = 3 Wall …" at bounding box center [281, 240] width 345 height 23
drag, startPoint x: 211, startPoint y: 240, endPoint x: 219, endPoint y: 240, distance: 7.8
click at [219, 240] on textarea "Heroes Student Journal - French = 21 Heroes Instructor Guide - French = 3 Wall …" at bounding box center [281, 240] width 345 height 23
click at [192, 246] on textarea "Heroes Student Journal - French = 21 Heroes Instructor Guide - French = 3 Wall …" at bounding box center [281, 240] width 345 height 23
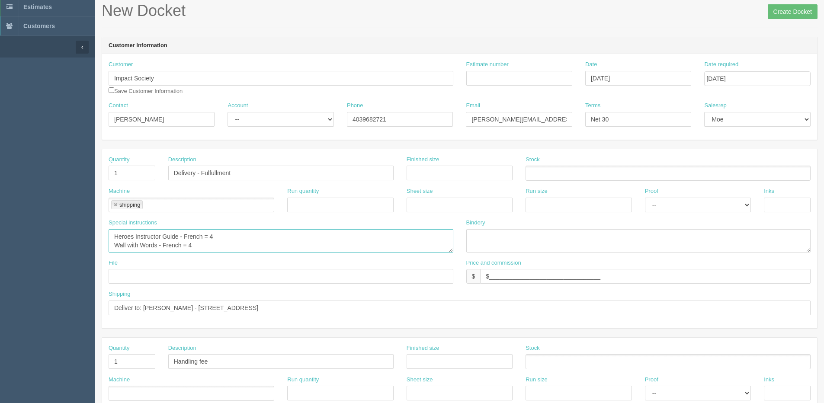
type textarea "Heroes Instructor Guide - French = 4 Wall with Words - French = 4"
drag, startPoint x: 144, startPoint y: 304, endPoint x: 474, endPoint y: 317, distance: 330.6
click at [496, 304] on input "Deliver to: Yves Doucet - 35 rue des Peupliers Dieppe, NB E1A 9E4" at bounding box center [460, 308] width 702 height 15
paste input "Mélanie Moreau École Champlain 210 Promenade Erinvale Moncton, NB E1A 9S2"
click at [186, 307] on input "Deliver to: Mélanie Moreau École Champlain 210 Promenade Erinvale Moncton, NB E…" at bounding box center [460, 308] width 702 height 15
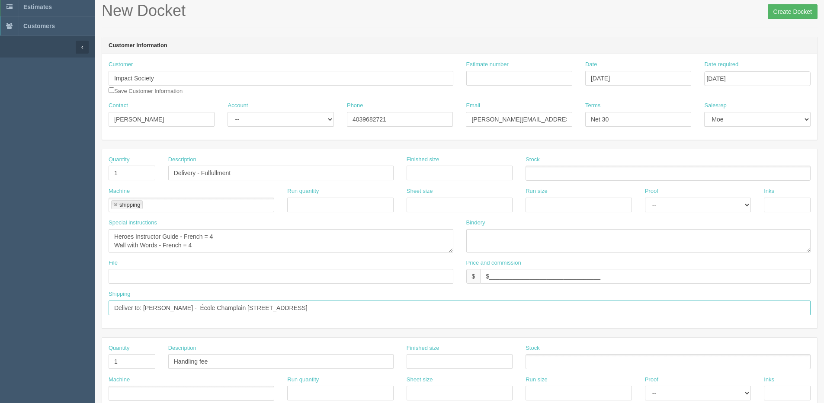
type input "Deliver to: [PERSON_NAME] - École Champlain [STREET_ADDRESS]"
drag, startPoint x: 793, startPoint y: 15, endPoint x: 763, endPoint y: 10, distance: 31.0
click at [792, 14] on input "Create Docket" at bounding box center [793, 11] width 50 height 15
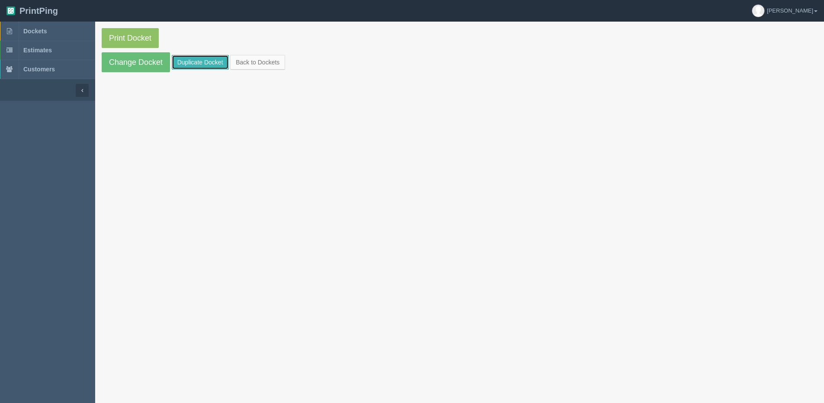
click at [205, 59] on link "Duplicate Docket" at bounding box center [200, 62] width 57 height 15
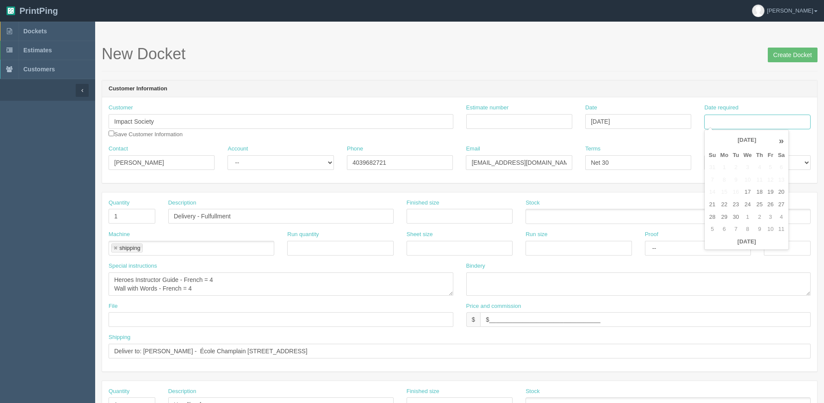
drag, startPoint x: 763, startPoint y: 115, endPoint x: 762, endPoint y: 125, distance: 9.6
click at [762, 118] on input "Date required" at bounding box center [757, 122] width 106 height 15
click at [726, 246] on th "[DATE]" at bounding box center [746, 242] width 80 height 13
drag, startPoint x: 756, startPoint y: 205, endPoint x: 632, endPoint y: 218, distance: 125.2
click at [755, 205] on td "25" at bounding box center [759, 204] width 11 height 13
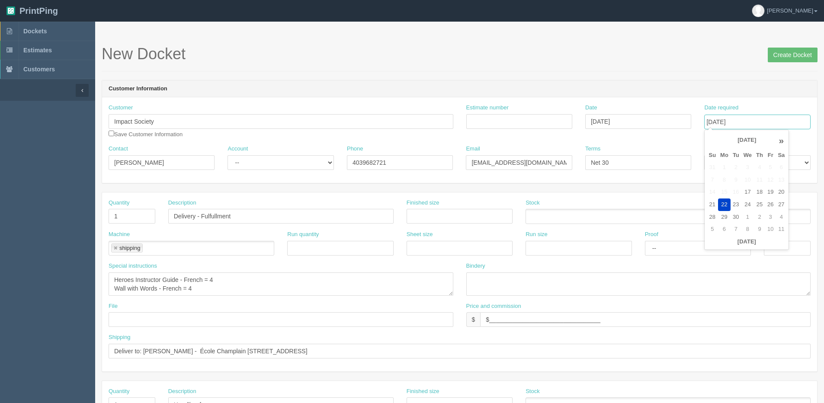
type input "[DATE]"
drag, startPoint x: 211, startPoint y: 278, endPoint x: 223, endPoint y: 275, distance: 13.0
click at [223, 275] on textarea "Heroes Instructor Guide - French = 4 Wall with Words - French = 4" at bounding box center [281, 283] width 345 height 23
drag, startPoint x: 190, startPoint y: 290, endPoint x: 194, endPoint y: 288, distance: 4.7
click at [198, 288] on textarea "Heroes Instructor Guide - French = 4 Wall with Words - French = 4" at bounding box center [281, 283] width 345 height 23
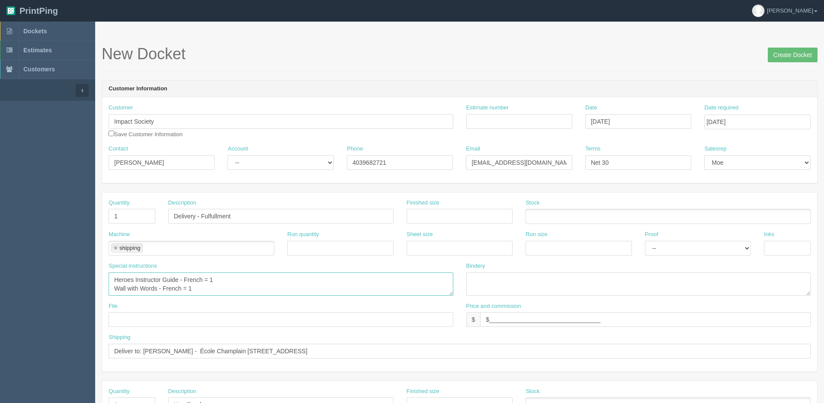
type textarea "Heroes Instructor Guide - French = 1 Wall with Words - French = 1"
drag, startPoint x: 143, startPoint y: 349, endPoint x: 499, endPoint y: 348, distance: 355.9
click at [542, 348] on input "Deliver to: Mélanie Moreau - École Champlain 210 Promenade Erinvale Moncton, NB…" at bounding box center [460, 351] width 702 height 15
paste input "Sylvie Levesque École communautaire Ernest-Lang 13 Rue Bellevue Saint-Francois-…"
click at [186, 349] on input "Deliver to: Sylvie Levesque École communautaire Ernest-Lang 13 Rue Bellevue Sai…" at bounding box center [460, 351] width 702 height 15
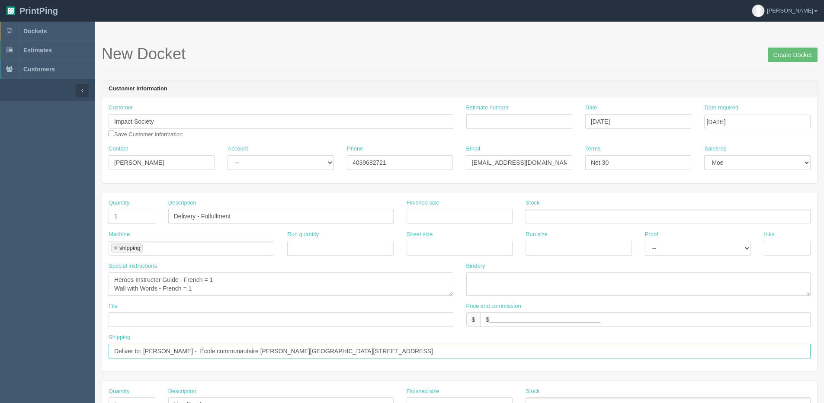
type input "Deliver to: Sylvie Levesque - École communautaire Ernest-Lang 13 Rue Bellevue S…"
click at [772, 57] on input "Create Docket" at bounding box center [793, 55] width 50 height 15
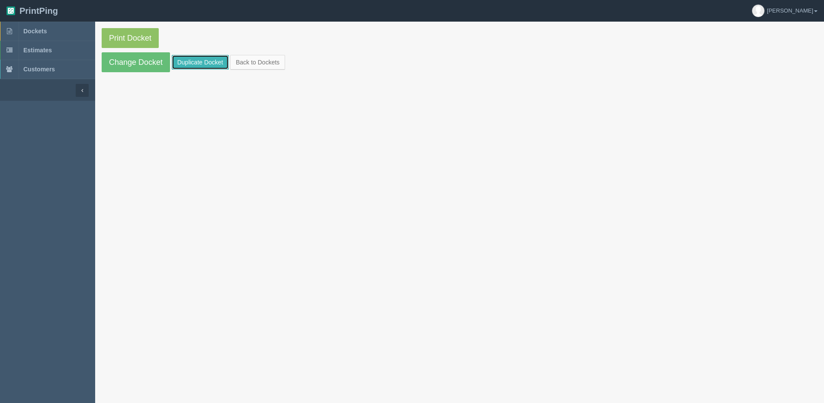
click at [200, 63] on link "Duplicate Docket" at bounding box center [200, 62] width 57 height 15
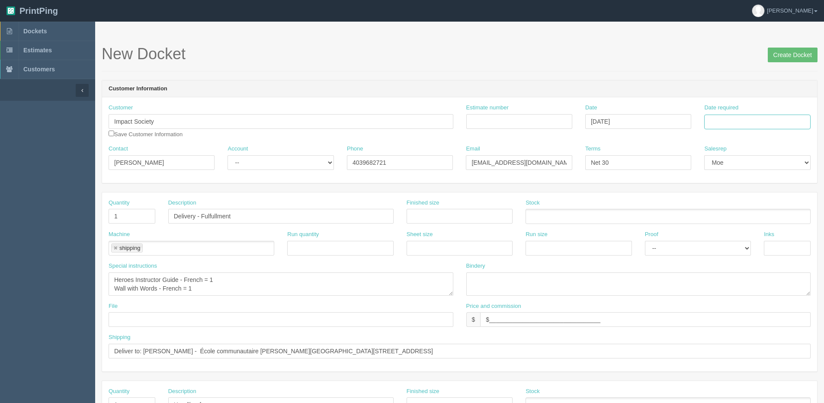
click at [739, 123] on input "Date required" at bounding box center [757, 122] width 106 height 15
click at [716, 246] on th "Today" at bounding box center [746, 242] width 80 height 13
click at [754, 208] on td "25" at bounding box center [759, 204] width 11 height 13
type input "[DATE]"
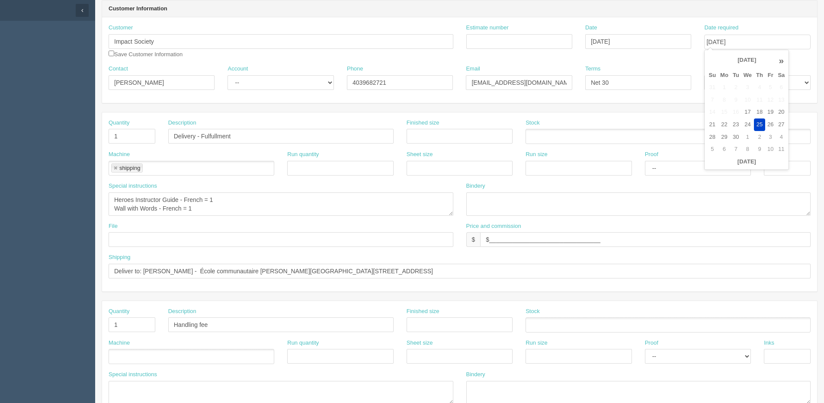
scroll to position [130, 0]
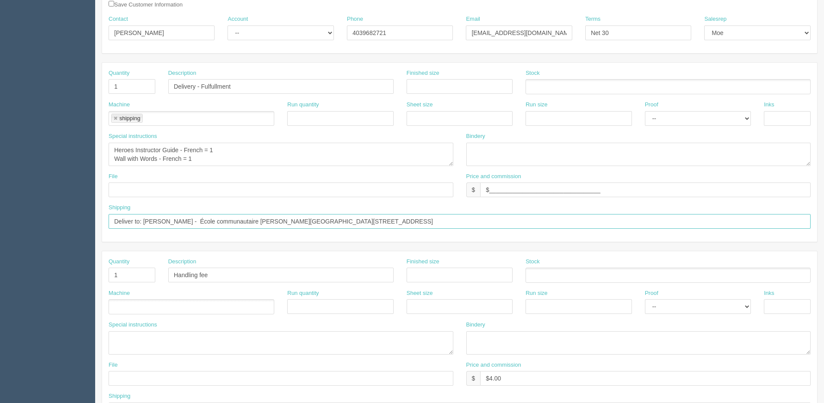
drag, startPoint x: 143, startPoint y: 223, endPoint x: 648, endPoint y: 224, distance: 504.6
click at [648, 223] on input "Deliver to: Sylvie Levesque - École communautaire Ernest-Lang 13 Rue Bellevue S…" at bounding box center [460, 221] width 702 height 15
paste input "Julie Beaulieu École Communautaire Saint-Joseph 562 Ch Toussaint, St-Joseph-De-…"
click at [184, 219] on input "Deliver to: Julie Beaulieu École Communautaire Saint-Joseph 562 Ch Toussaint, S…" at bounding box center [460, 221] width 702 height 15
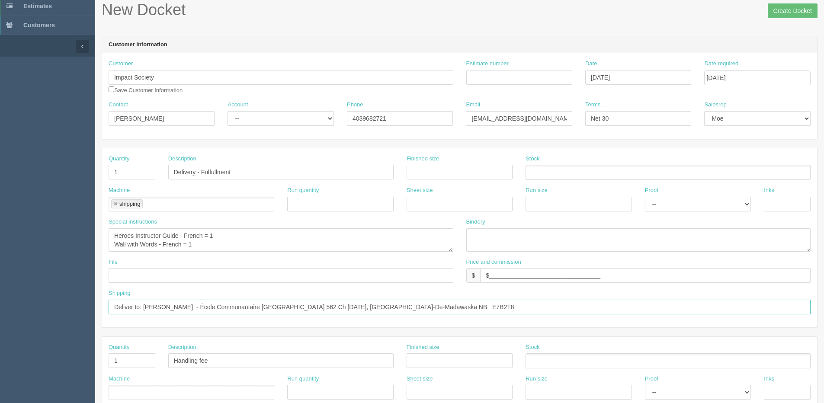
scroll to position [0, 0]
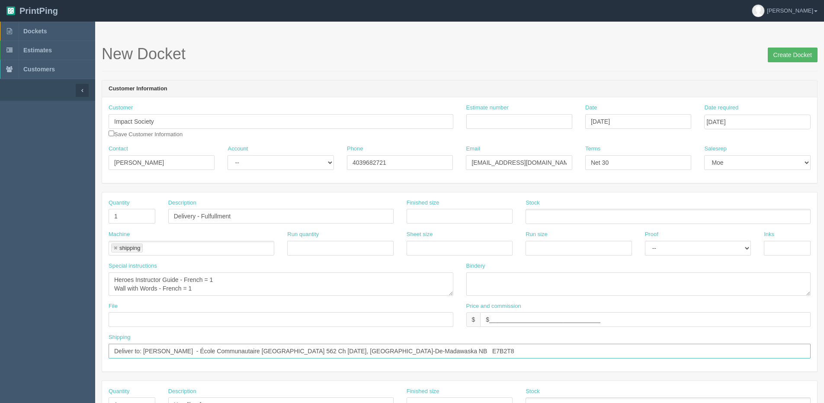
type input "Deliver to: Julie Beaulieu - École Communautaire Saint-Joseph 562 Ch Toussaint,…"
drag, startPoint x: 785, startPoint y: 55, endPoint x: 770, endPoint y: 59, distance: 15.7
click at [785, 56] on input "Create Docket" at bounding box center [793, 55] width 50 height 15
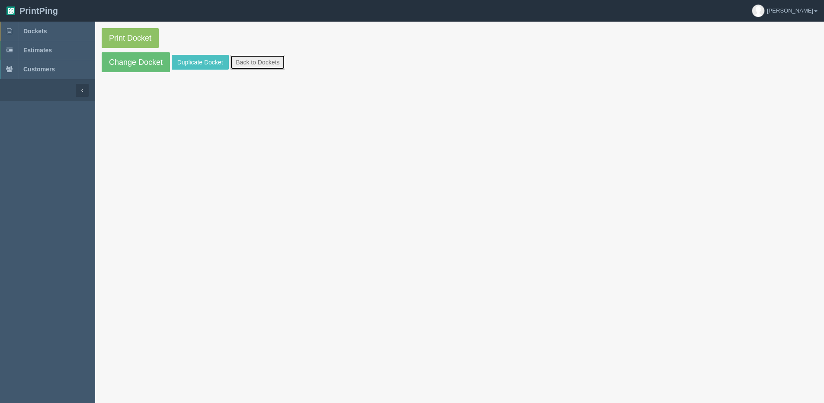
click at [251, 65] on link "Back to Dockets" at bounding box center [257, 62] width 55 height 15
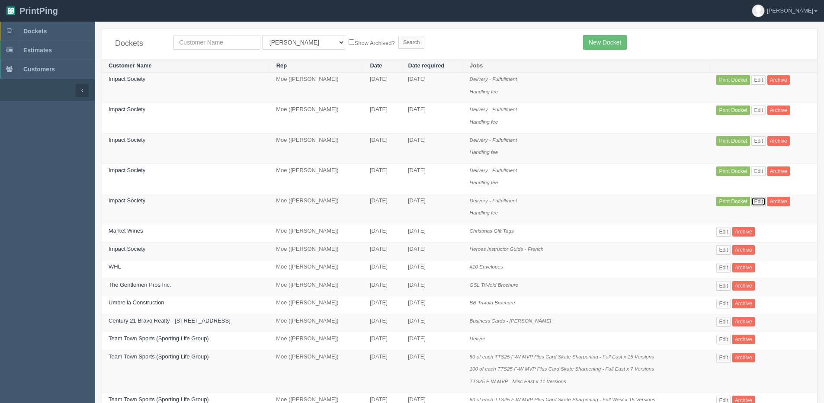
click at [756, 202] on link "Edit" at bounding box center [758, 202] width 14 height 10
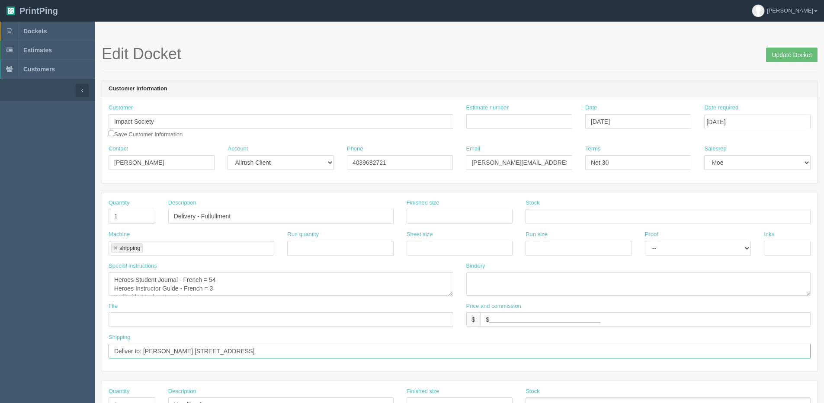
drag, startPoint x: 184, startPoint y: 350, endPoint x: 201, endPoint y: 343, distance: 18.4
click at [185, 350] on input "Deliver to: [PERSON_NAME] [STREET_ADDRESS]" at bounding box center [460, 351] width 702 height 15
type input "Deliver to: [PERSON_NAME] - [STREET_ADDRESS]"
click at [781, 54] on input "Update Docket" at bounding box center [791, 55] width 51 height 15
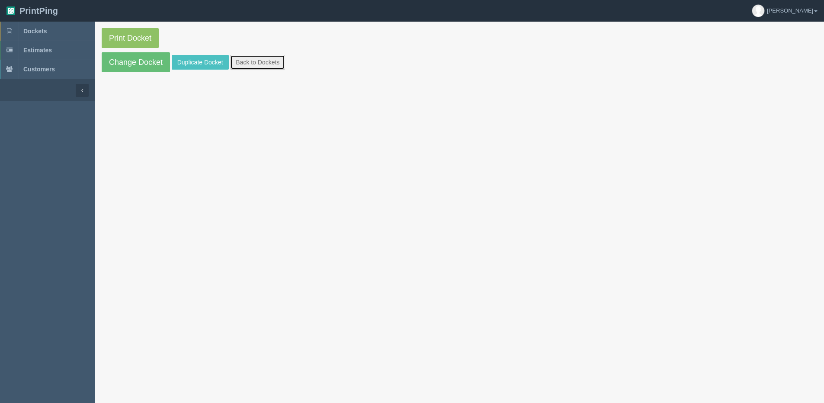
click at [263, 61] on link "Back to Dockets" at bounding box center [257, 62] width 55 height 15
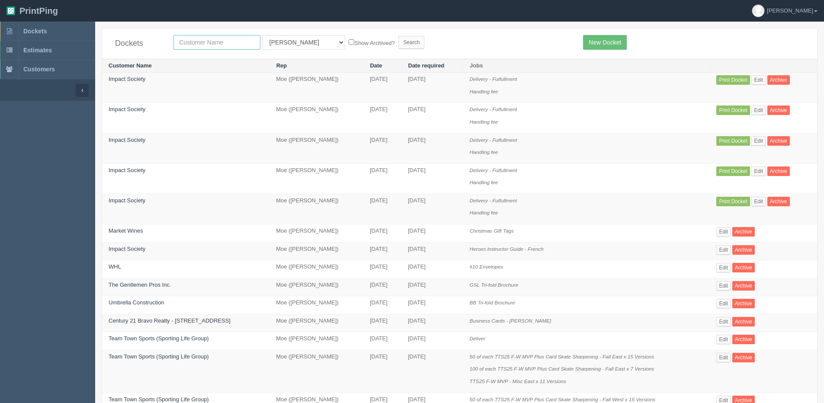
click at [208, 44] on input "text" at bounding box center [216, 42] width 87 height 15
click at [728, 249] on link "Edit" at bounding box center [723, 250] width 14 height 10
click at [755, 79] on link "Edit" at bounding box center [758, 80] width 14 height 10
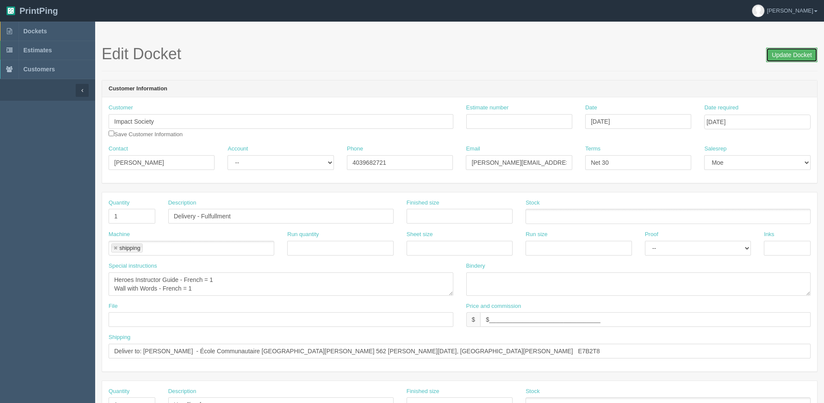
click at [791, 52] on input "Update Docket" at bounding box center [791, 55] width 51 height 15
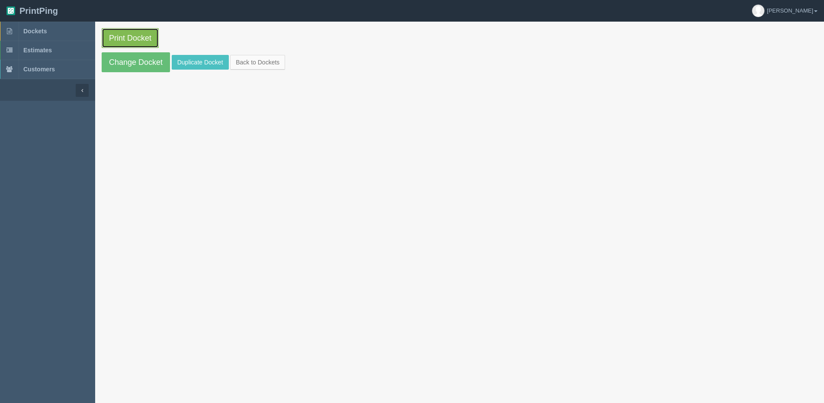
click at [130, 32] on link "Print Docket" at bounding box center [130, 38] width 57 height 20
click at [269, 66] on link "Back to Dockets" at bounding box center [257, 62] width 55 height 15
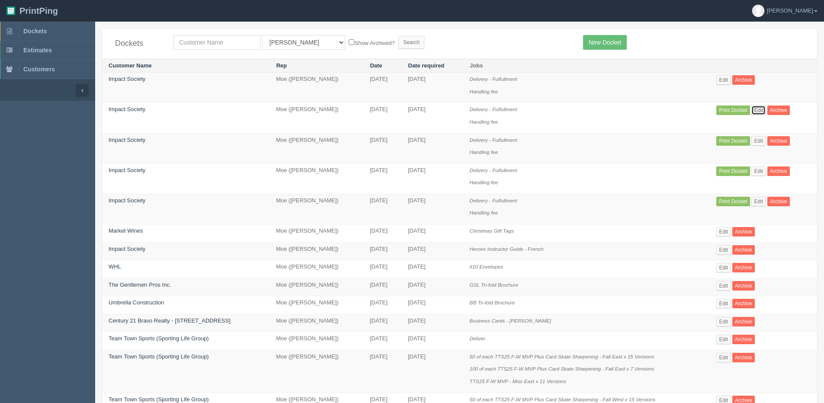
click at [759, 109] on link "Edit" at bounding box center [758, 111] width 14 height 10
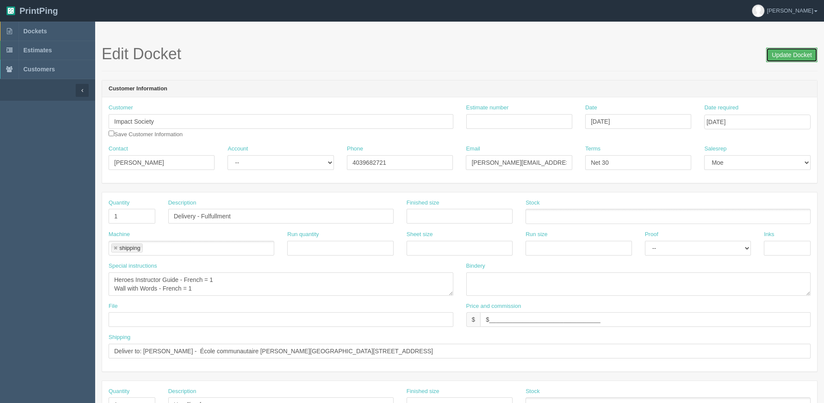
click at [771, 58] on input "Update Docket" at bounding box center [791, 55] width 51 height 15
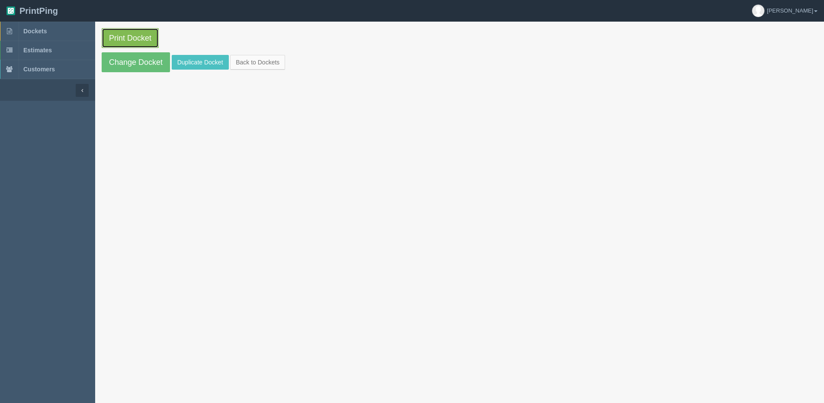
click at [141, 38] on link "Print Docket" at bounding box center [130, 38] width 57 height 20
click at [264, 60] on link "Back to Dockets" at bounding box center [257, 62] width 55 height 15
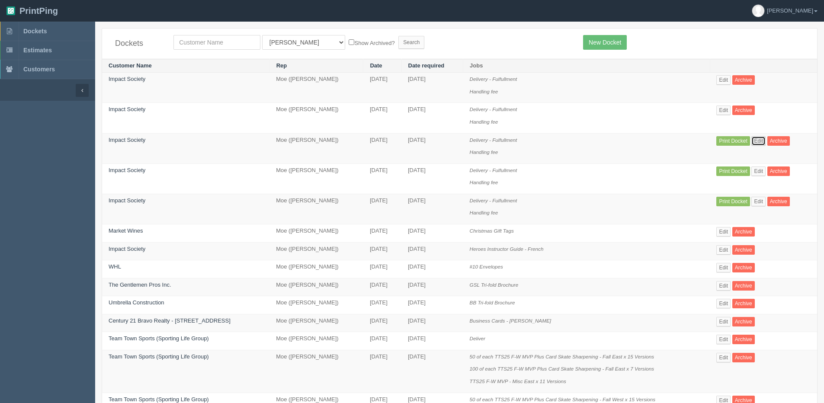
click at [760, 142] on link "Edit" at bounding box center [758, 141] width 14 height 10
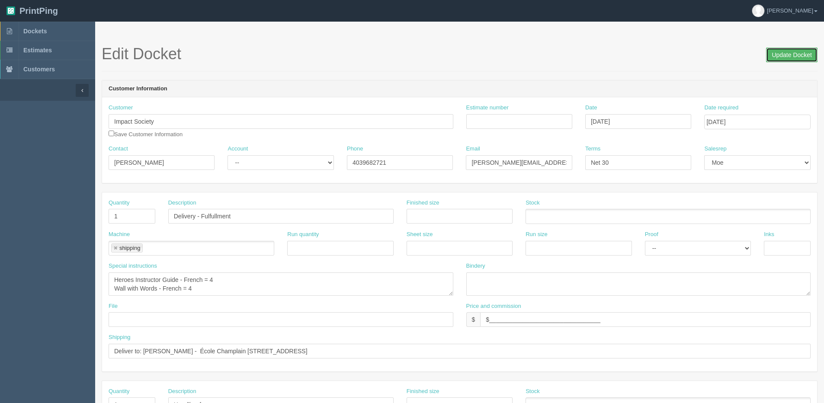
click at [798, 55] on input "Update Docket" at bounding box center [791, 55] width 51 height 15
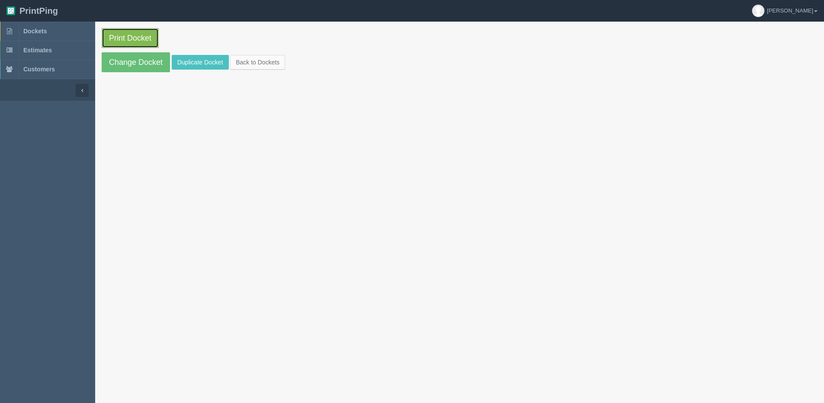
click at [141, 42] on link "Print Docket" at bounding box center [130, 38] width 57 height 20
click at [248, 66] on link "Back to Dockets" at bounding box center [257, 62] width 55 height 15
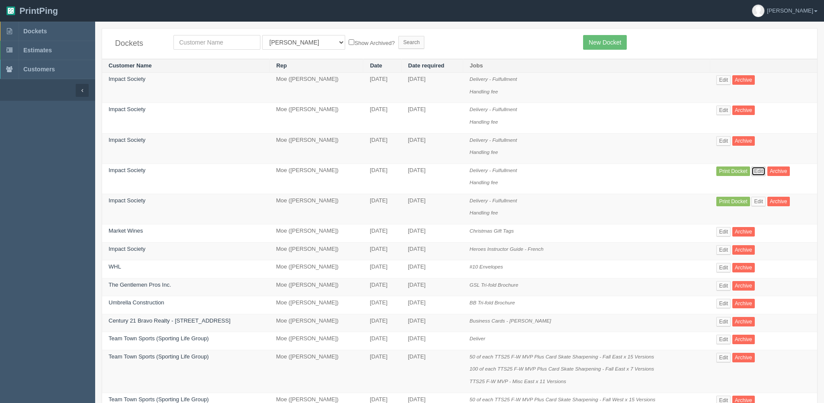
click at [759, 171] on link "Edit" at bounding box center [758, 171] width 14 height 10
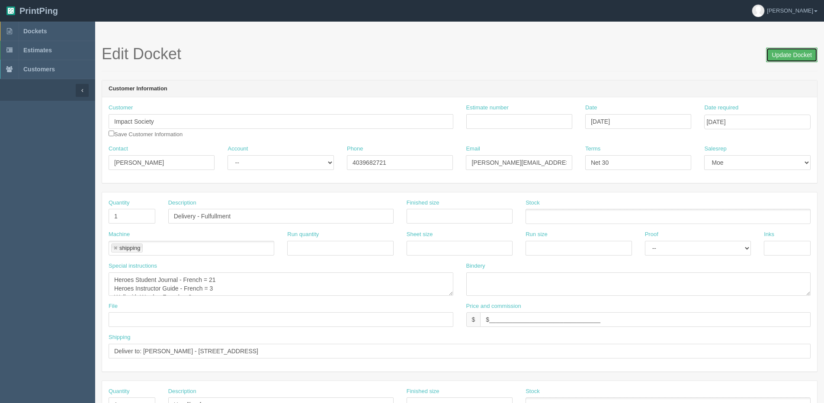
click at [809, 53] on input "Update Docket" at bounding box center [791, 55] width 51 height 15
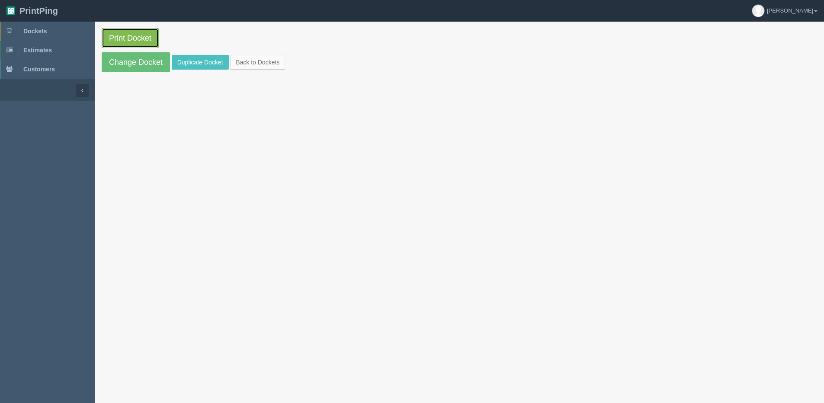
click at [122, 32] on link "Print Docket" at bounding box center [130, 38] width 57 height 20
click at [254, 59] on link "Back to Dockets" at bounding box center [257, 62] width 55 height 15
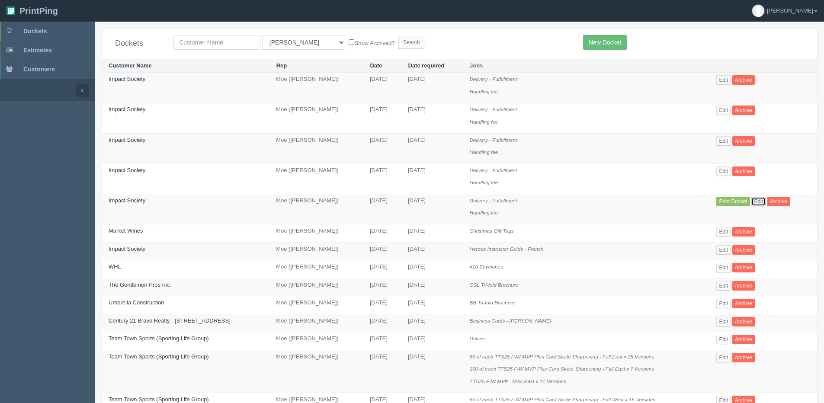
click at [763, 202] on link "Edit" at bounding box center [758, 202] width 14 height 10
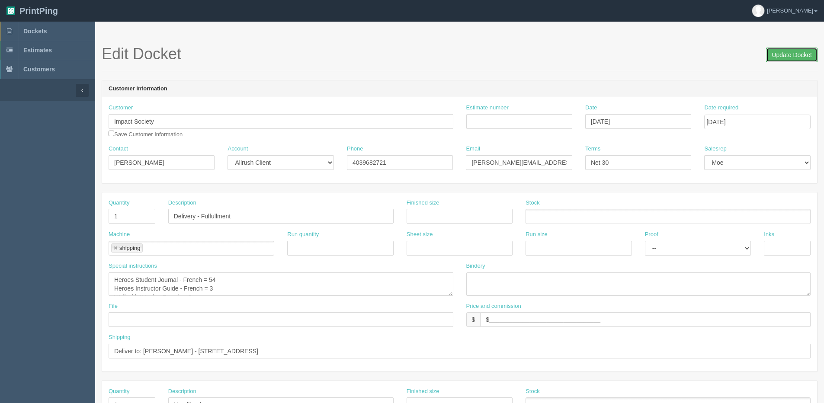
drag, startPoint x: 786, startPoint y: 56, endPoint x: 773, endPoint y: 58, distance: 13.1
click at [782, 57] on input "Update Docket" at bounding box center [791, 55] width 51 height 15
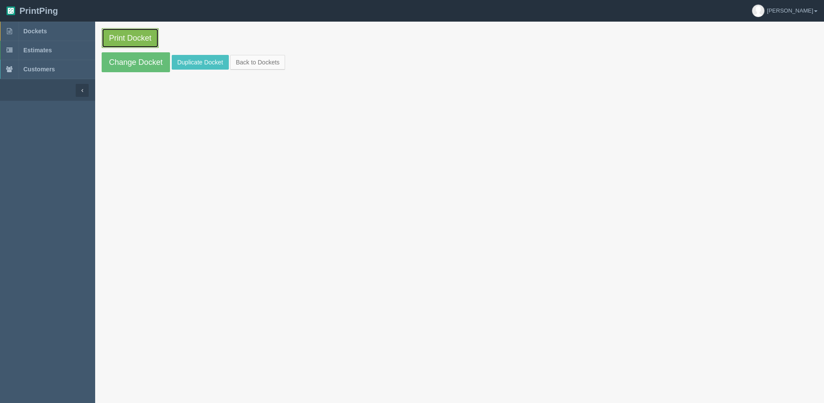
click at [120, 34] on link "Print Docket" at bounding box center [130, 38] width 57 height 20
click at [249, 63] on link "Back to Dockets" at bounding box center [257, 62] width 55 height 15
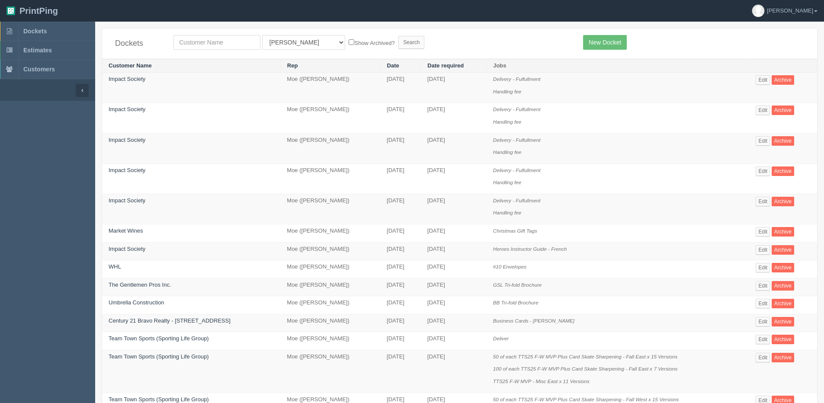
drag, startPoint x: 187, startPoint y: 34, endPoint x: 187, endPoint y: 38, distance: 4.8
click at [187, 37] on div "Dockets All Users Ali Ali Test 1 Aly Amy Ankit Arif Brandon Dan France Greg Jim…" at bounding box center [459, 44] width 715 height 30
click at [187, 38] on input "text" at bounding box center [216, 42] width 87 height 15
type input "[PERSON_NAME]"
click at [349, 46] on label "Show Archived?" at bounding box center [372, 43] width 46 height 10
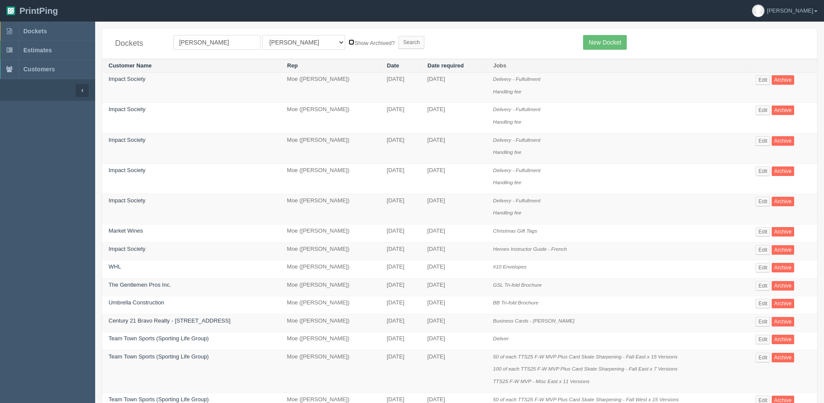
click at [349, 45] on input "Show Archived?" at bounding box center [352, 42] width 6 height 6
checkbox input "true"
click at [292, 49] on select "All Users Ali Ali Test 1 Aly Amy Ankit Arif Brandon Dan France Greg Jim Mark Ma…" at bounding box center [303, 42] width 83 height 15
select select "4"
click at [262, 35] on select "All Users Ali Ali Test 1 Aly Amy Ankit Arif Brandon Dan France Greg Jim Mark Ma…" at bounding box center [303, 42] width 83 height 15
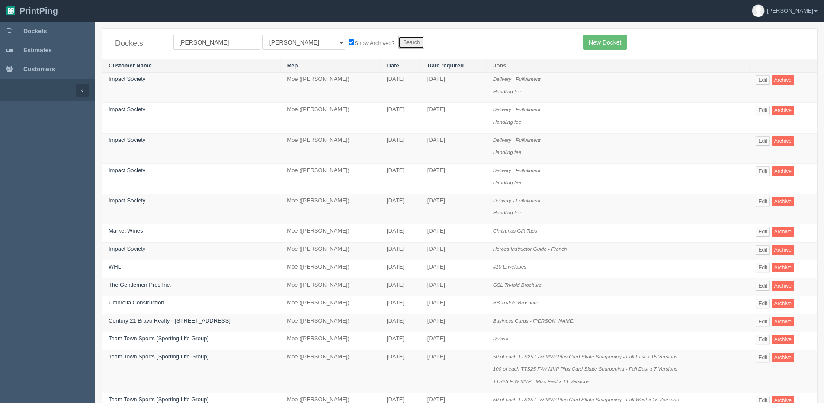
click at [398, 39] on input "Search" at bounding box center [411, 42] width 26 height 13
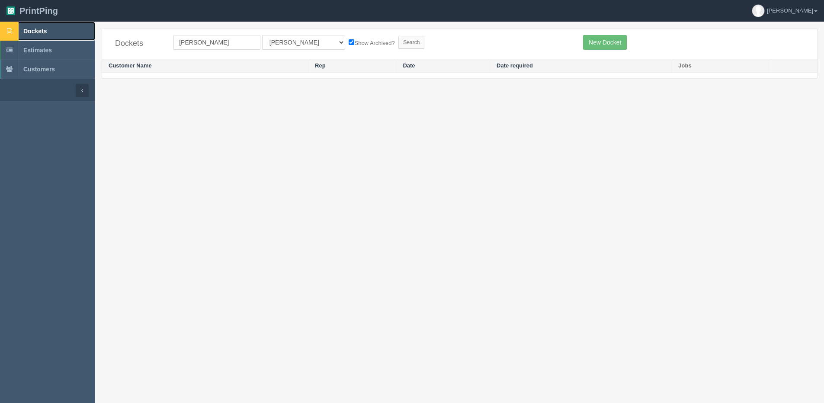
click at [39, 32] on span "Dockets" at bounding box center [34, 31] width 23 height 7
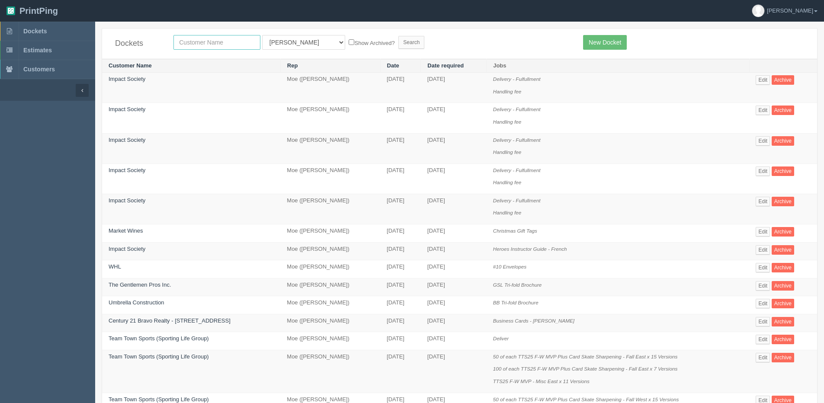
click at [186, 48] on input "text" at bounding box center [216, 42] width 87 height 15
type input "[PERSON_NAME]"
click at [398, 36] on input "Search" at bounding box center [411, 42] width 26 height 13
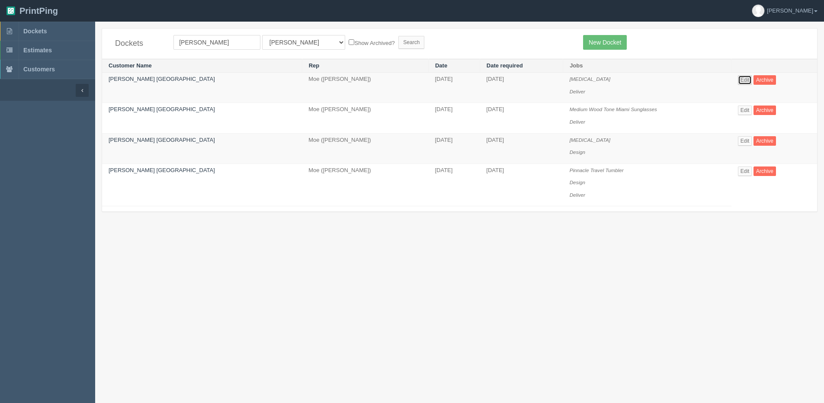
click at [742, 77] on link "Edit" at bounding box center [745, 80] width 14 height 10
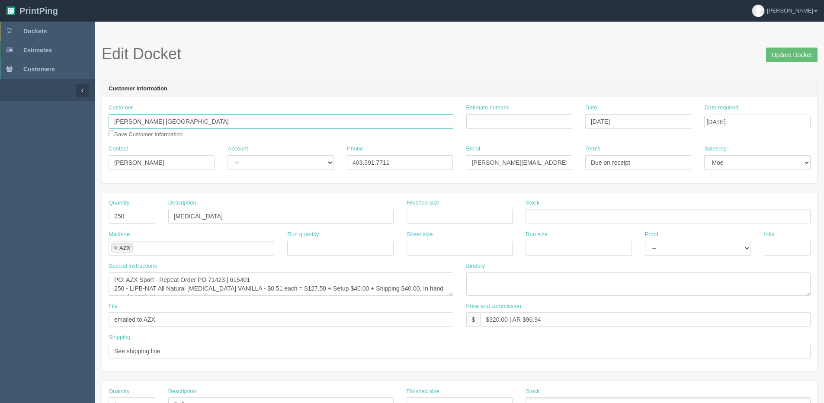
drag, startPoint x: 205, startPoint y: 125, endPoint x: -154, endPoint y: 124, distance: 359.8
click at [0, 124] on html "PrintPing [PERSON_NAME] Edit account ( [PERSON_NAME][EMAIL_ADDRESS][DOMAIN_NAME…" at bounding box center [412, 392] width 824 height 785
paste input "Mountain View Hospitality LP?"
type input "Mountain View Hospitality LP"
click at [294, 165] on select "-- Existing Client Allrush Client Rep Client" at bounding box center [280, 162] width 106 height 15
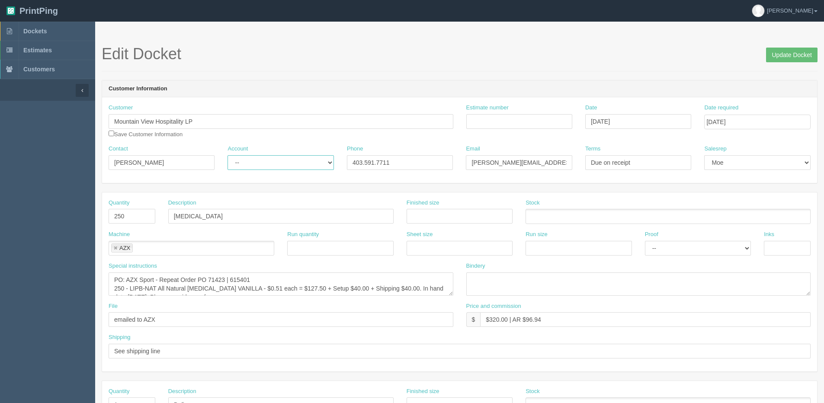
select select "Allrush Client"
click at [227, 155] on select "-- Existing Client Allrush Client Rep Client" at bounding box center [280, 162] width 106 height 15
click at [794, 56] on input "Update Docket" at bounding box center [791, 55] width 51 height 15
